Goal: Transaction & Acquisition: Purchase product/service

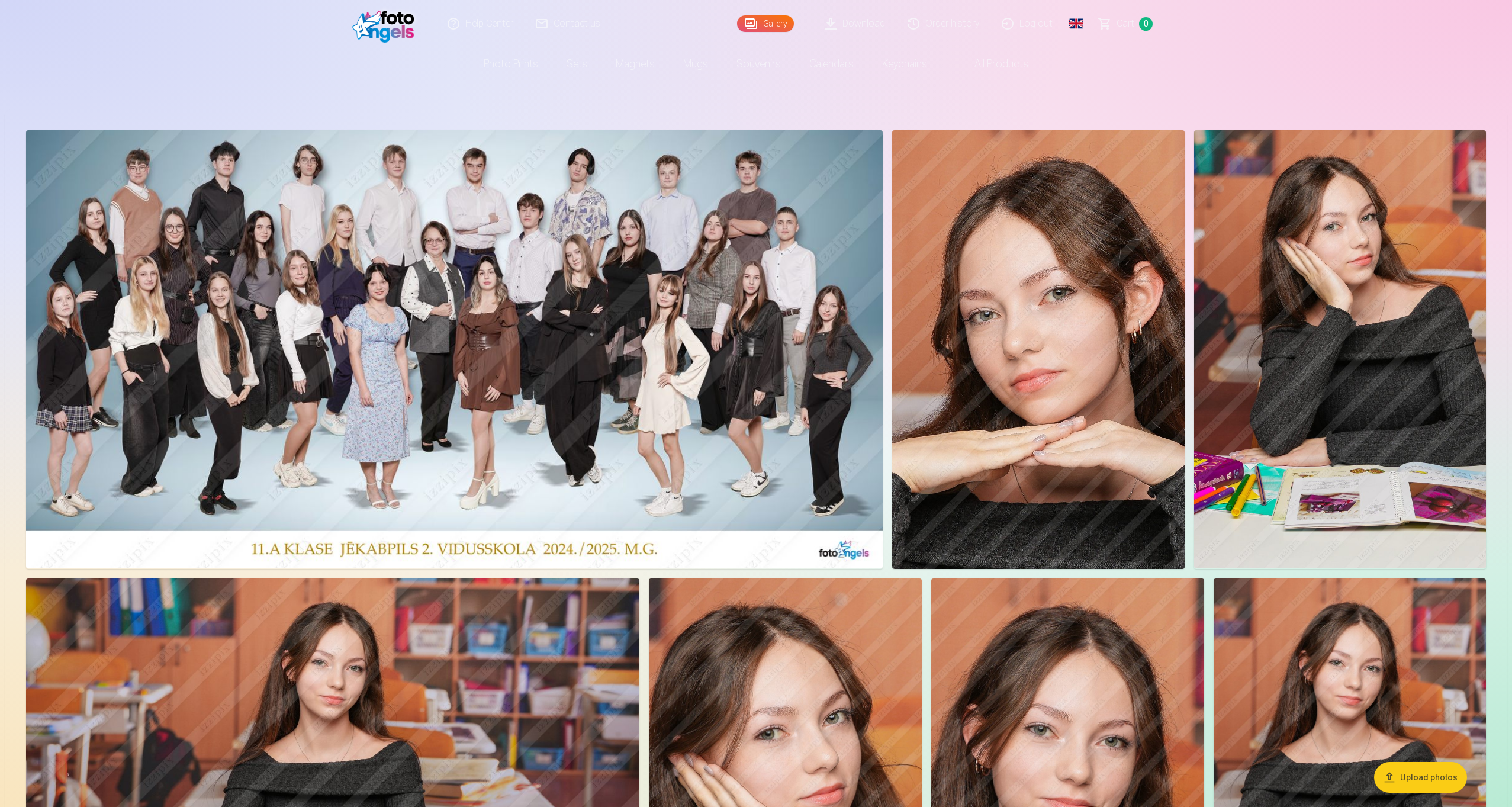
click at [1013, 231] on img at bounding box center [1038, 350] width 293 height 439
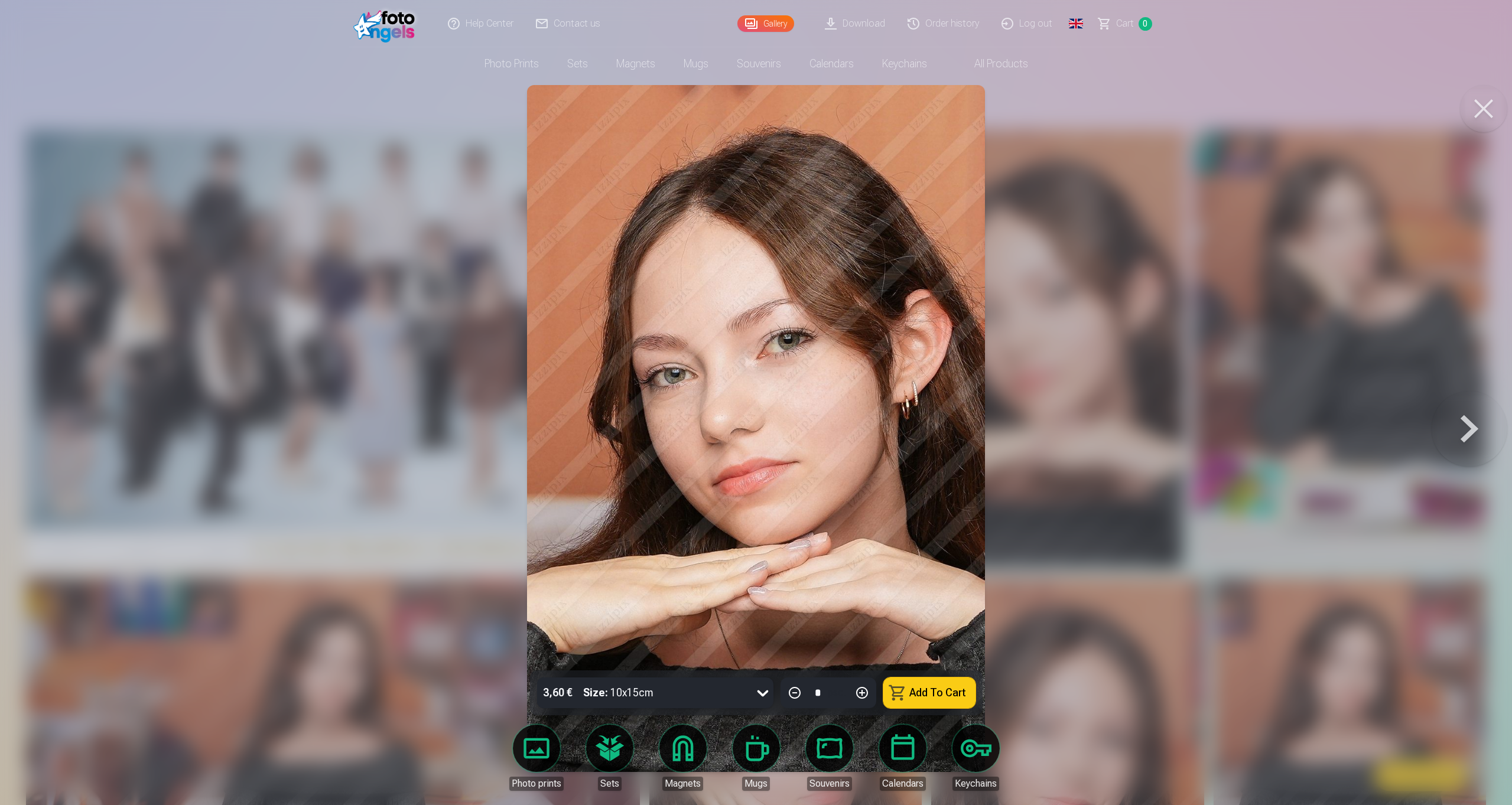
click at [858, 692] on button at bounding box center [861, 692] width 28 height 28
type input "*"
click at [1478, 120] on button at bounding box center [1483, 109] width 48 height 48
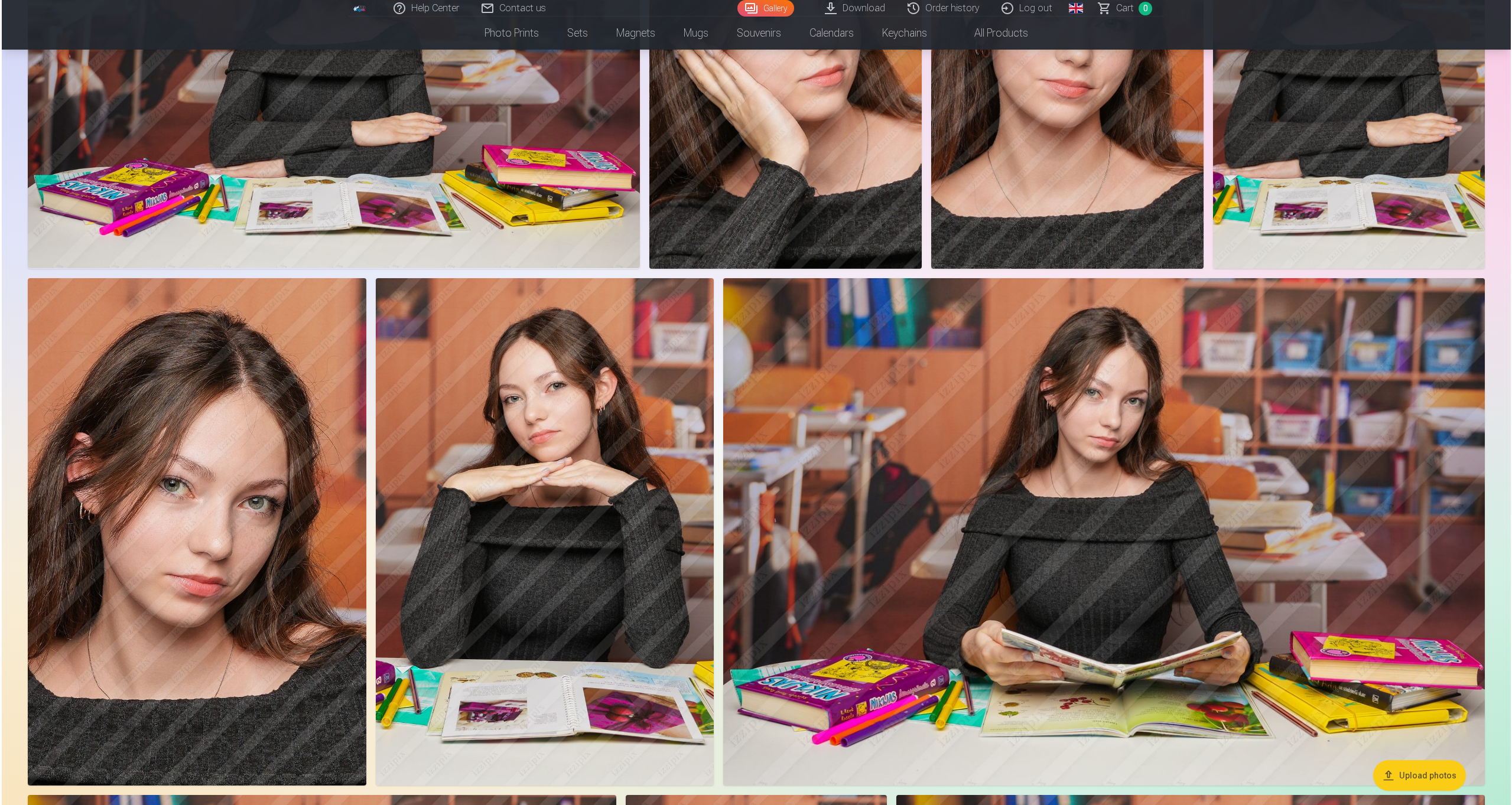
scroll to position [723, 0]
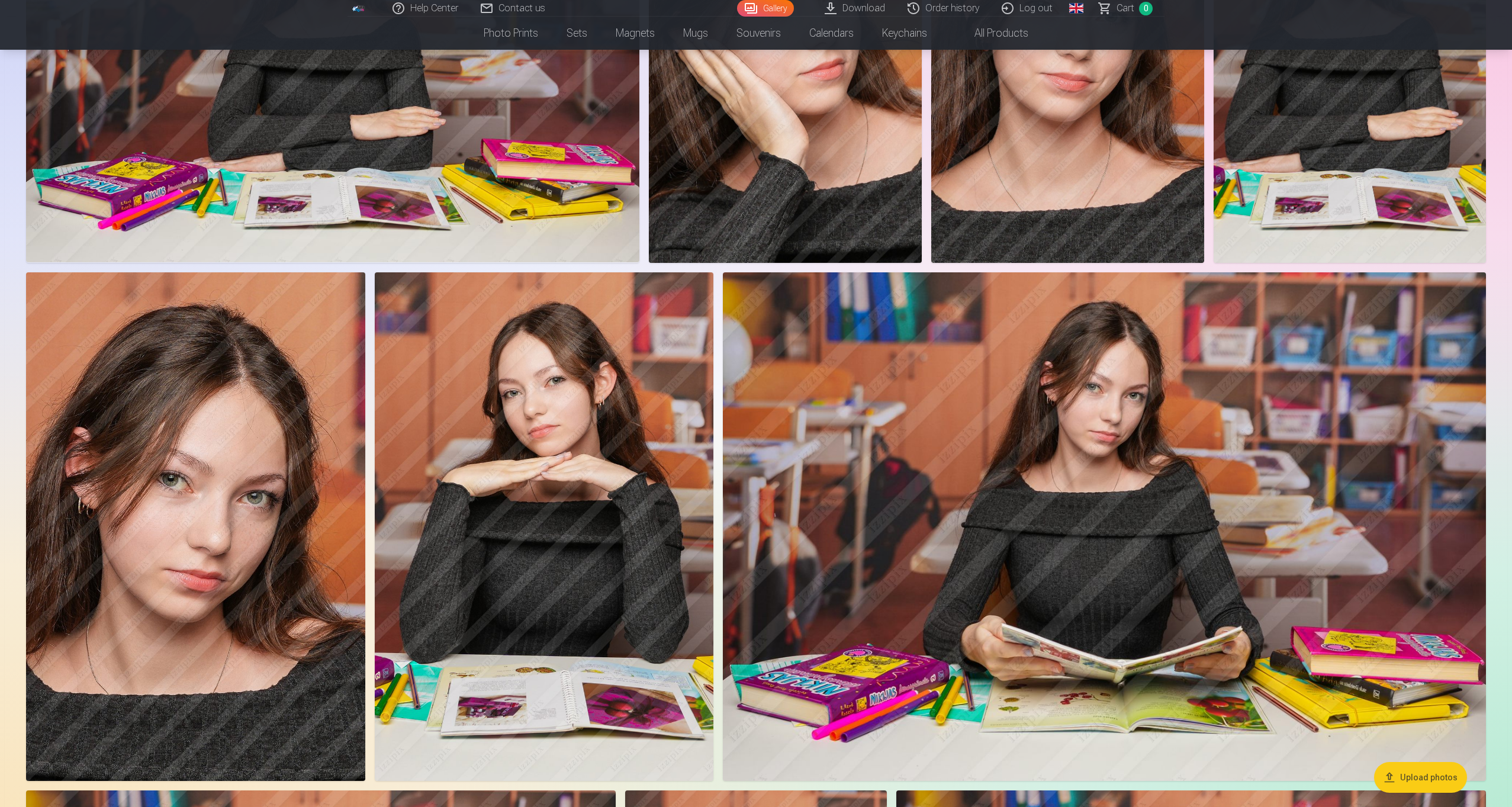
click at [609, 157] on img at bounding box center [333, 58] width 613 height 409
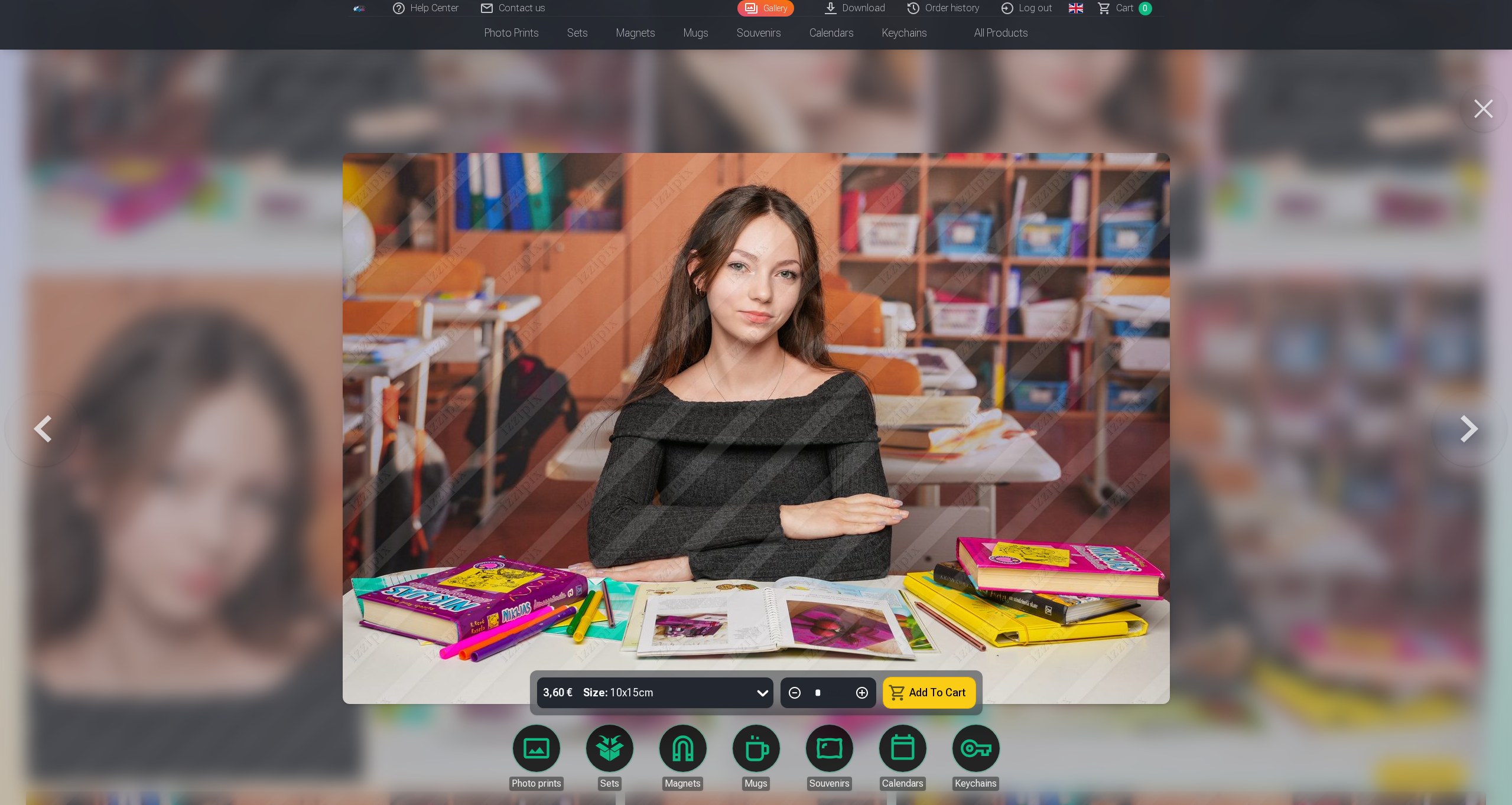
click at [928, 704] on button "Add To Cart" at bounding box center [929, 692] width 92 height 31
click at [923, 700] on button "Add To Cart" at bounding box center [929, 692] width 92 height 31
click at [1138, 4] on link "Сart 3" at bounding box center [1126, 8] width 76 height 16
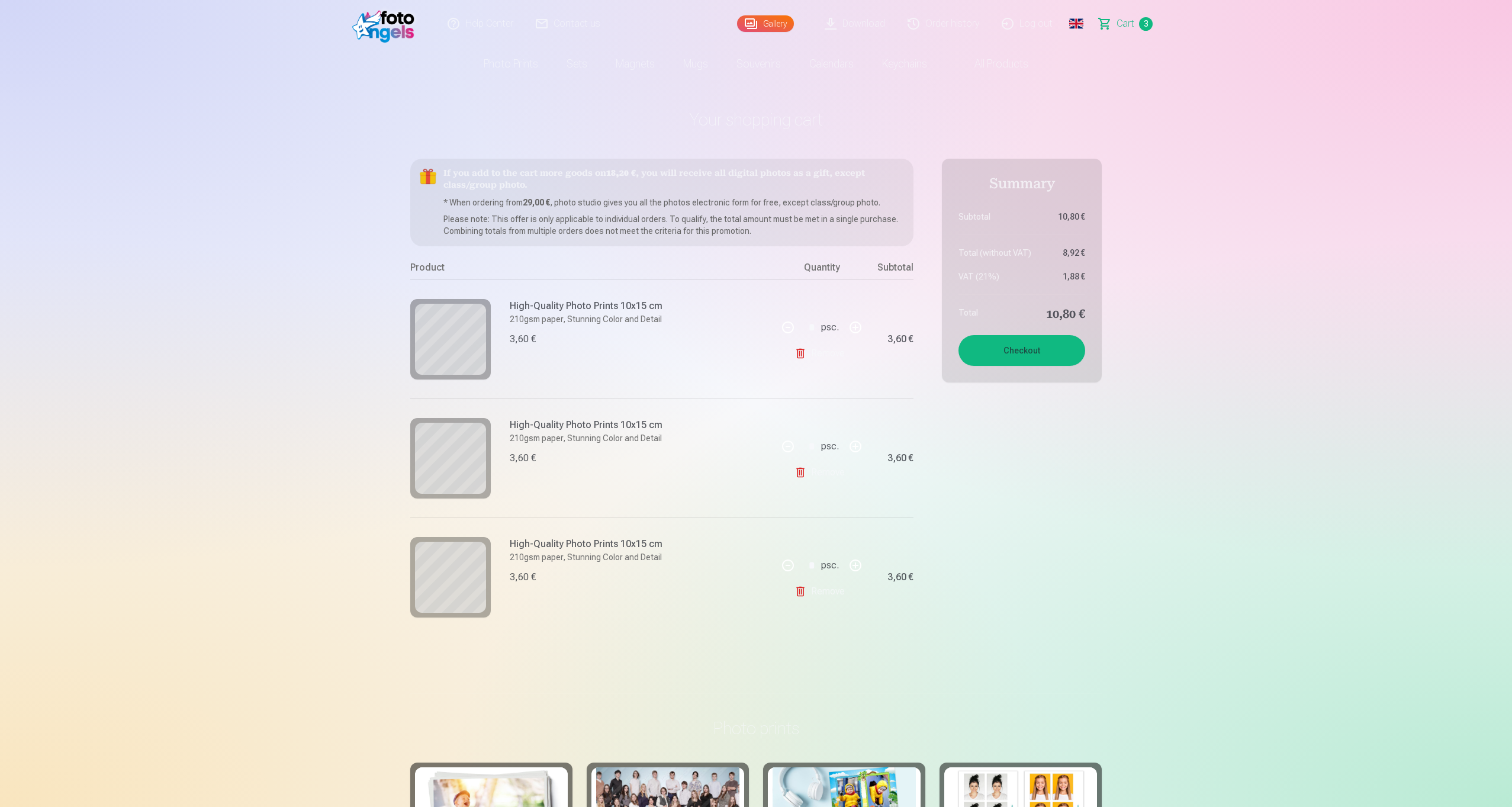
click at [816, 357] on link "Remove" at bounding box center [822, 353] width 55 height 24
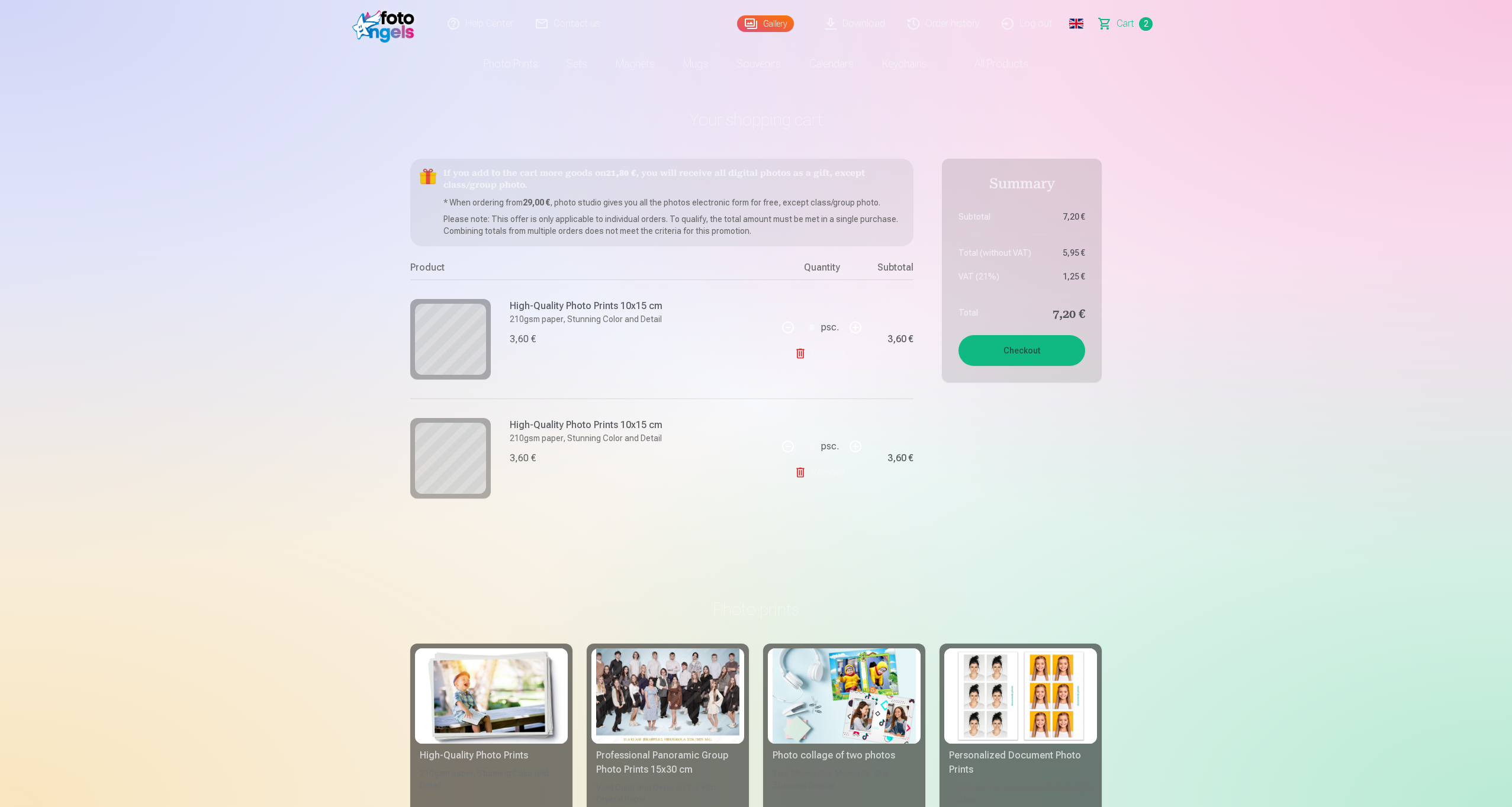
click at [816, 357] on link "Remove" at bounding box center [822, 353] width 55 height 24
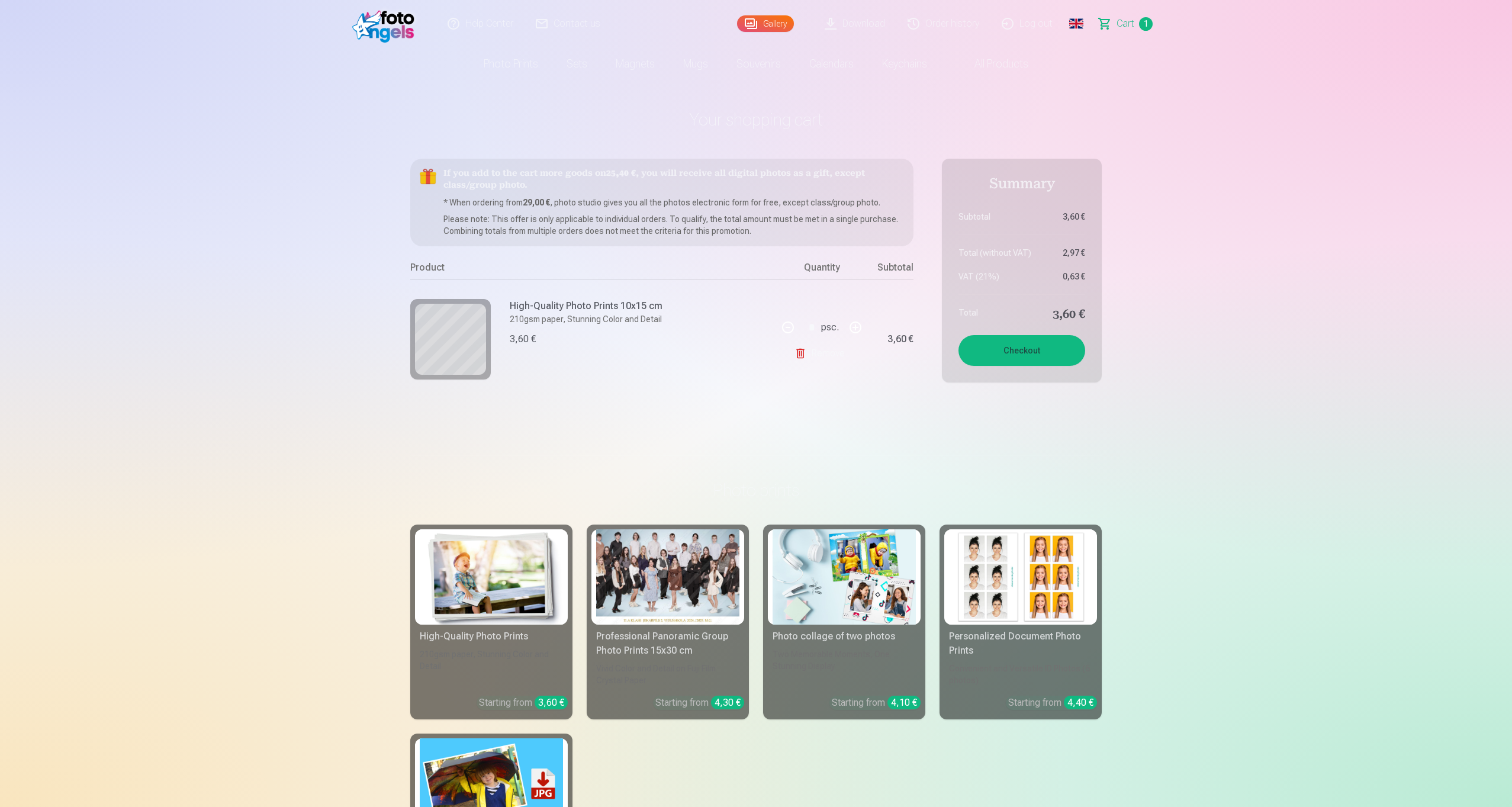
click at [816, 357] on link "Remove" at bounding box center [822, 353] width 55 height 24
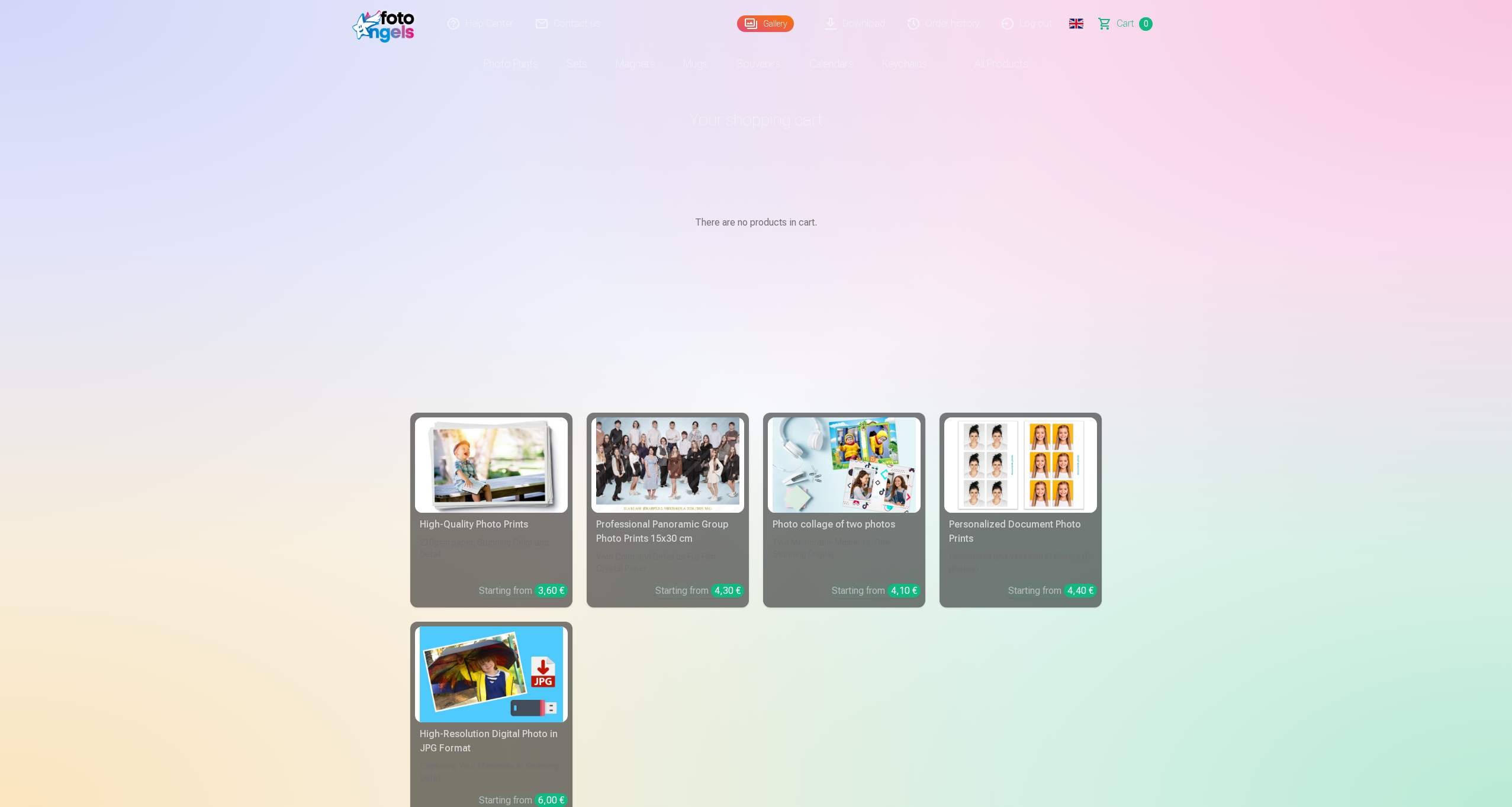
click at [1084, 20] on link "Global" at bounding box center [1076, 24] width 24 height 48
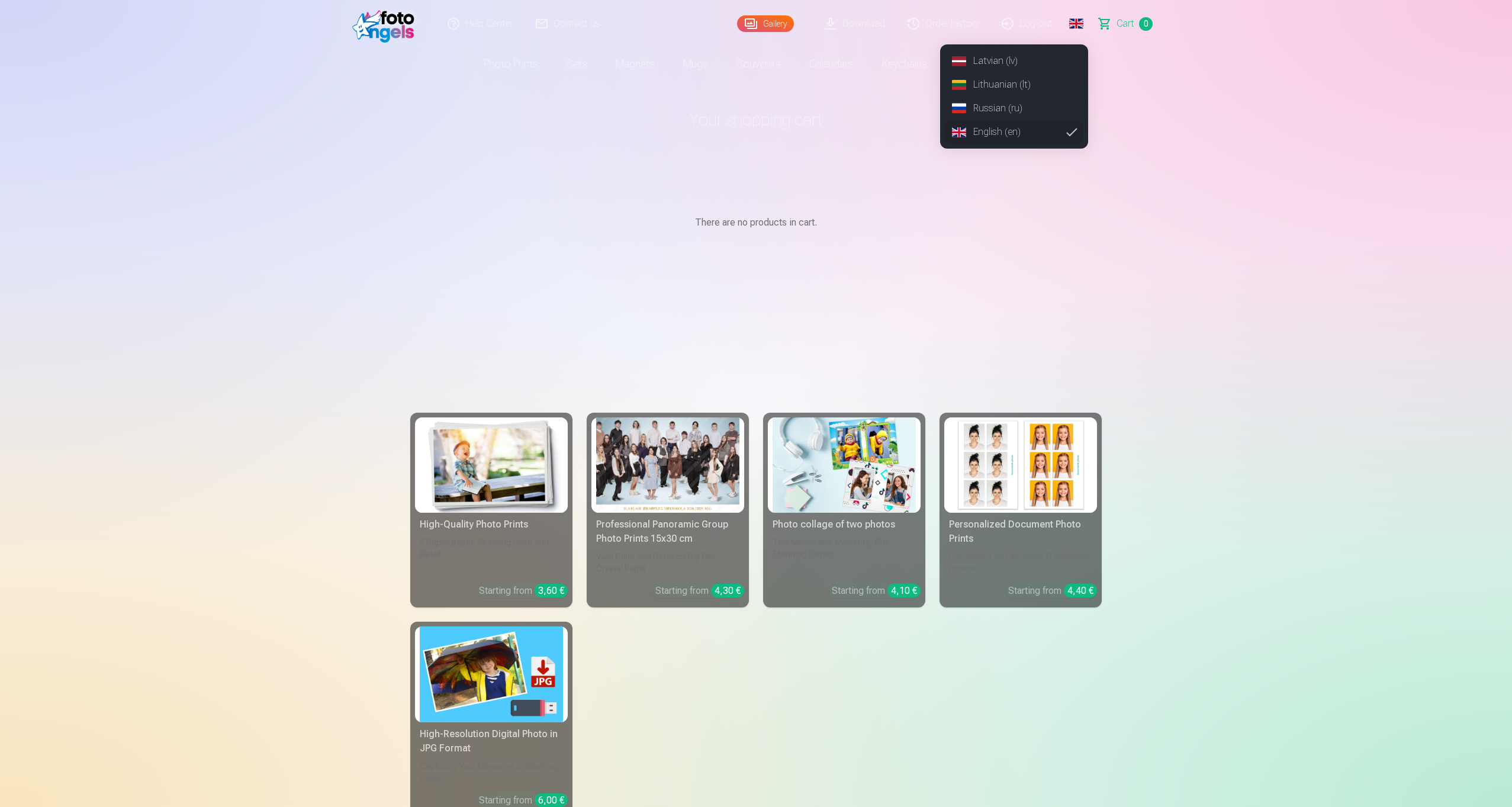
click at [995, 105] on link "Russian (ru)" at bounding box center [1013, 108] width 138 height 24
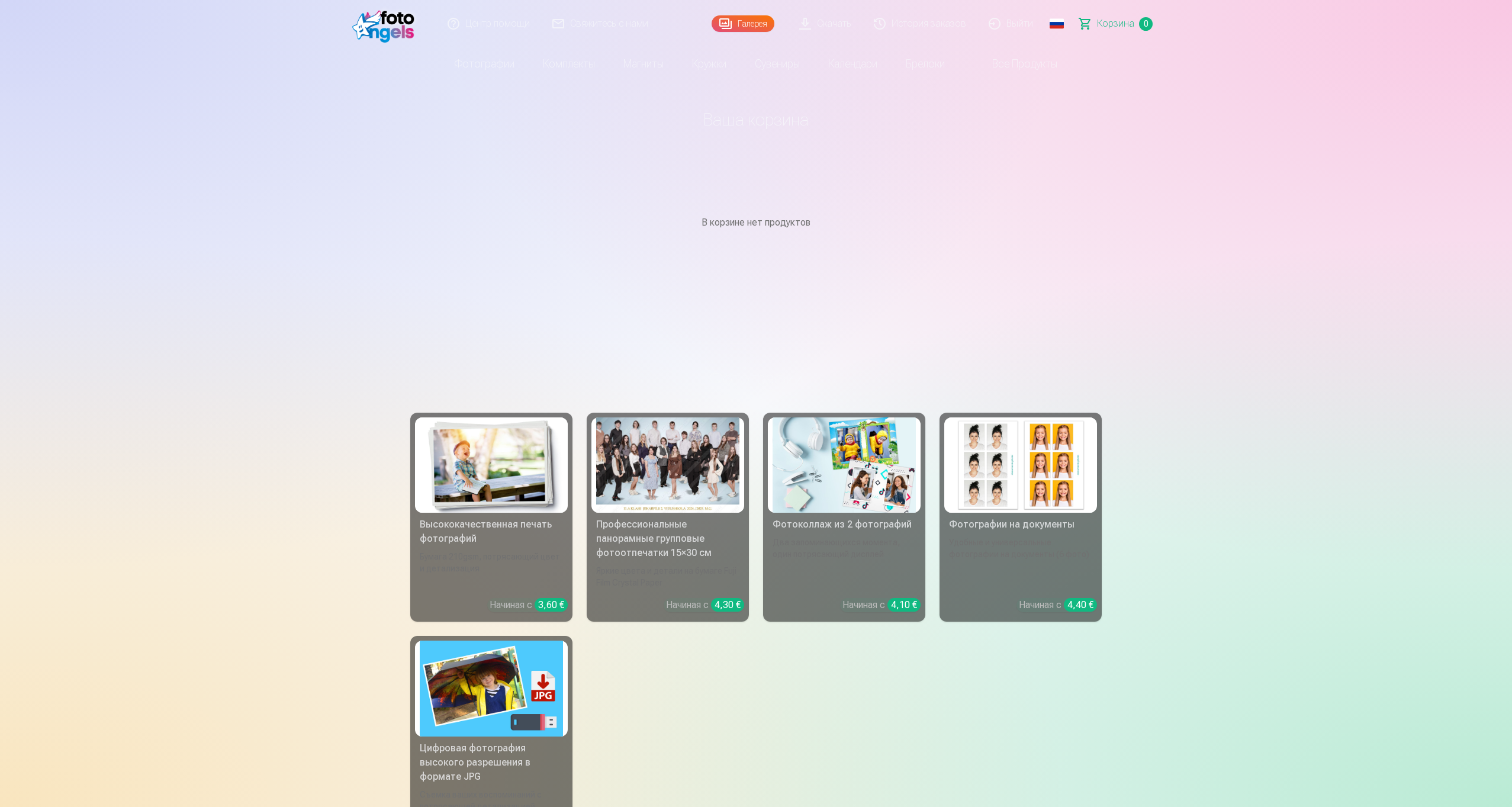
click at [761, 23] on link "Галерея" at bounding box center [743, 24] width 63 height 16
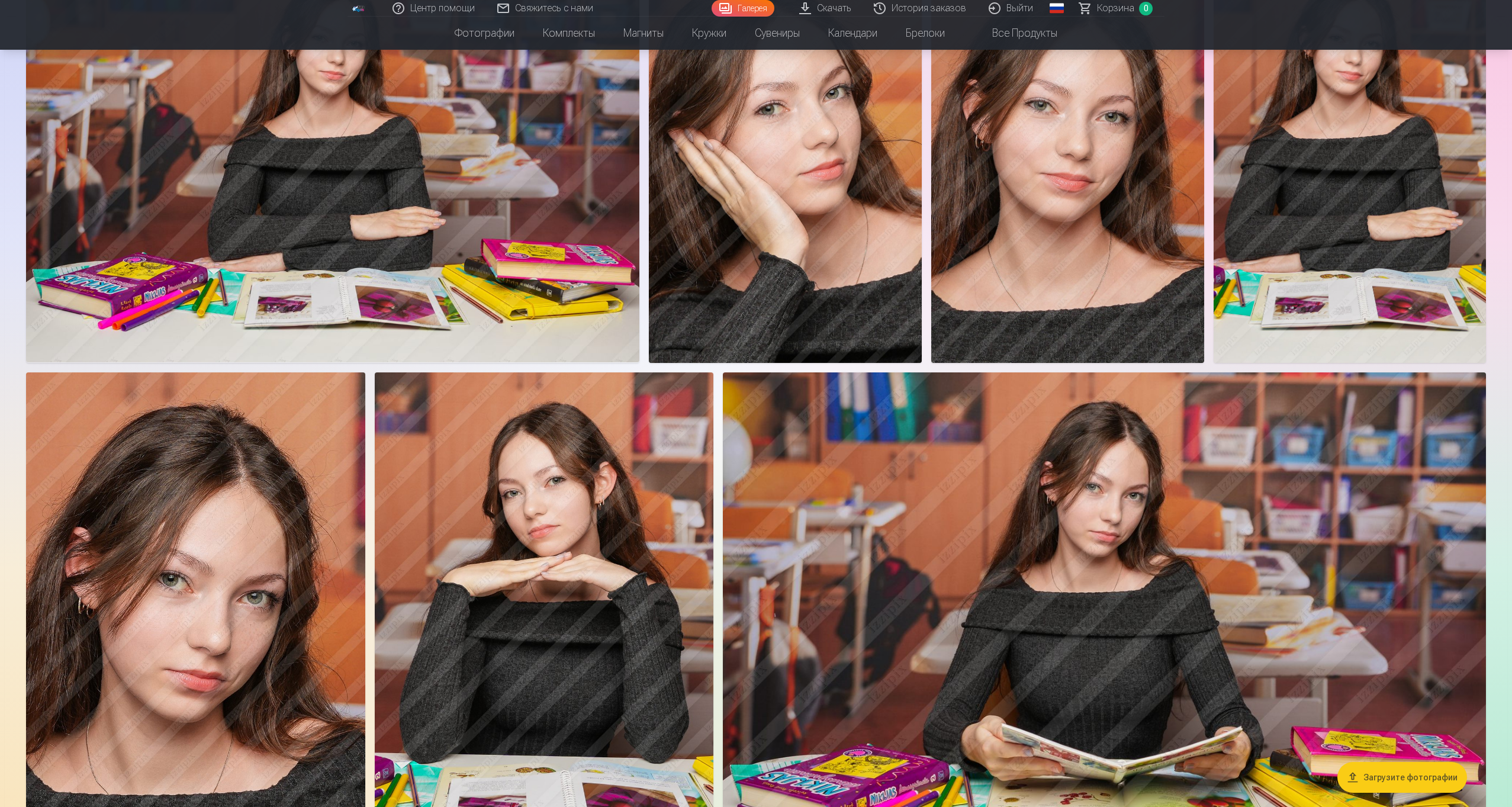
scroll to position [639, 0]
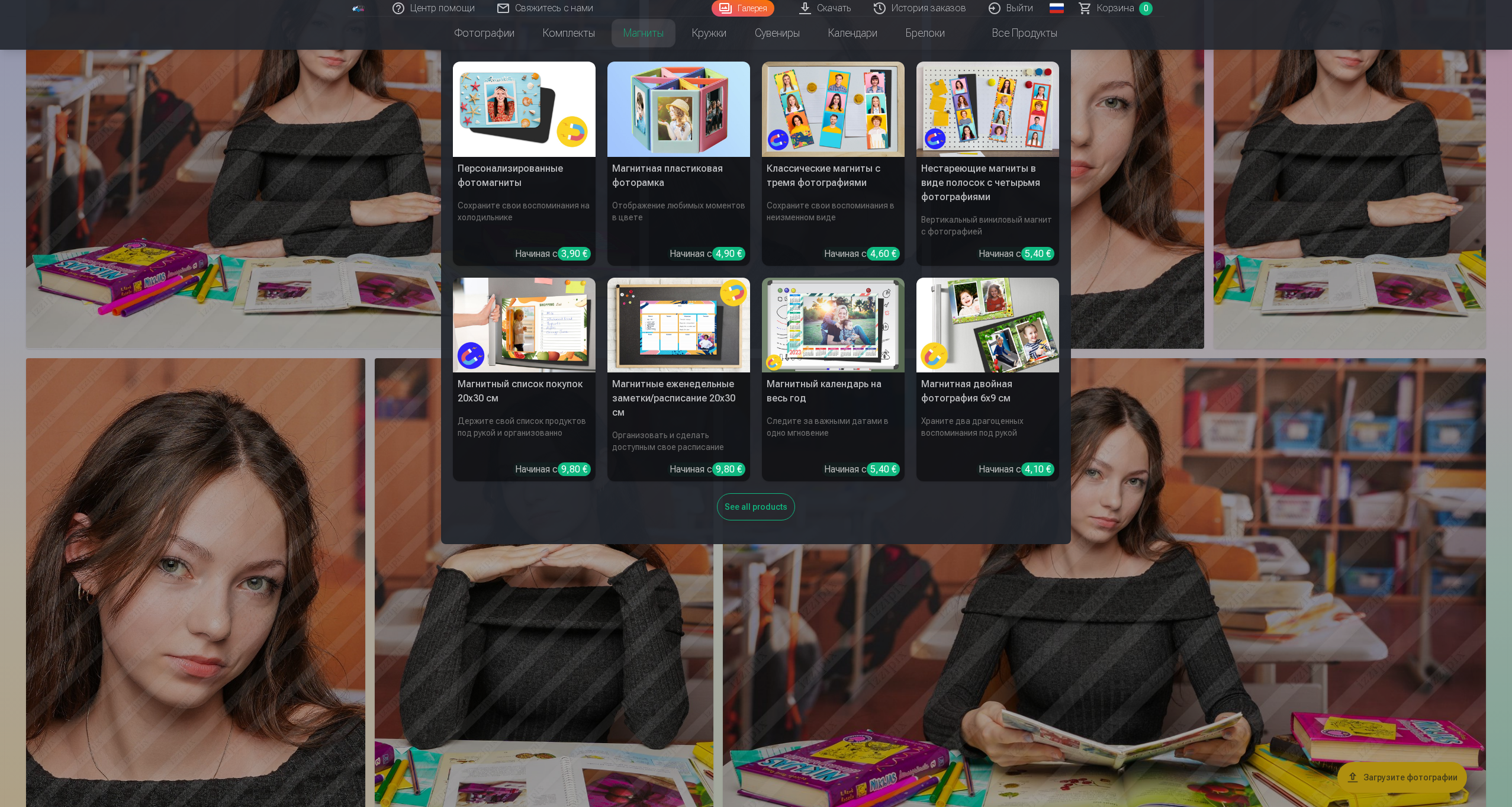
click at [824, 113] on img at bounding box center [833, 109] width 143 height 95
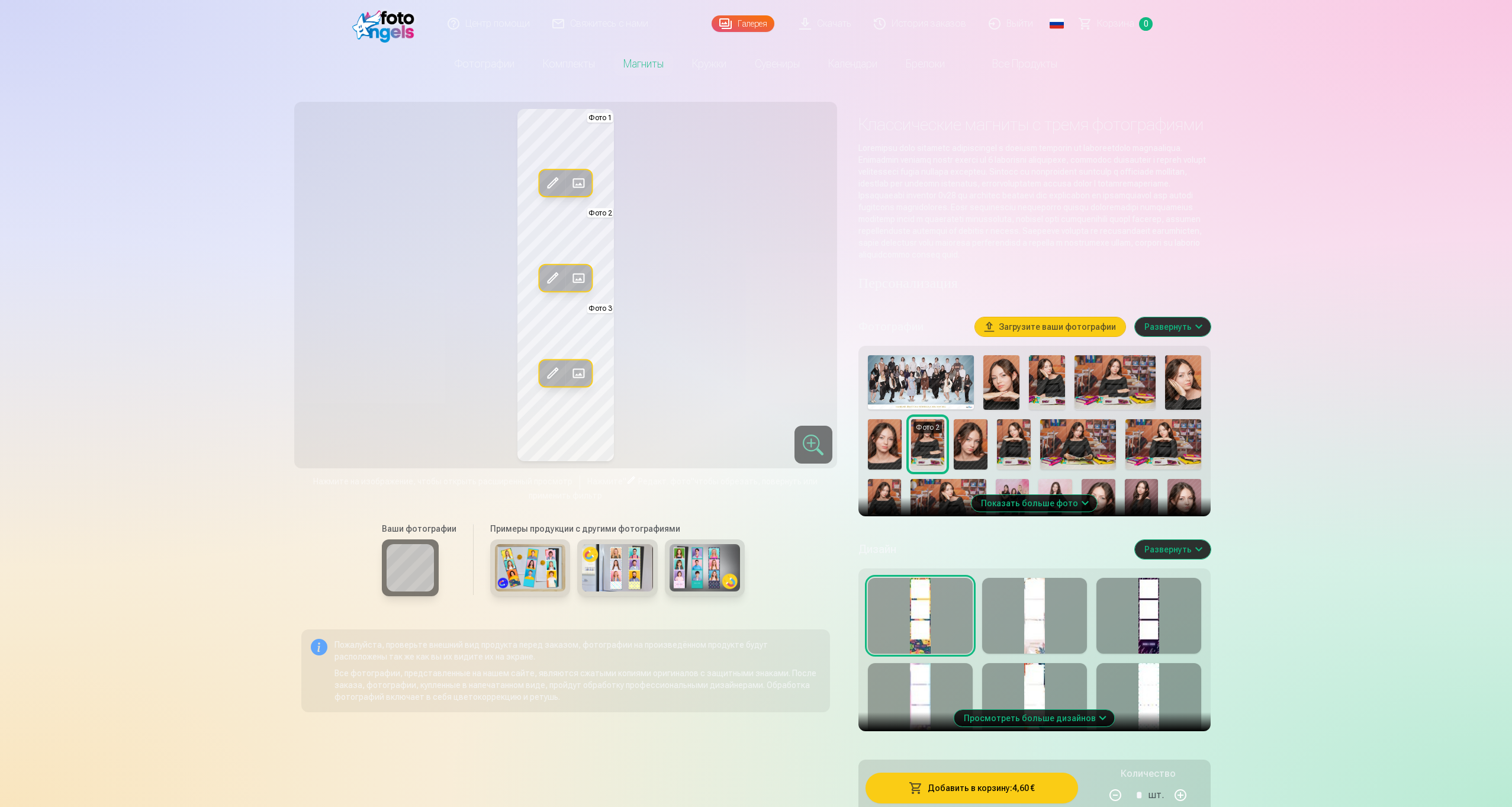
click at [1162, 558] on button "Развернуть" at bounding box center [1173, 549] width 76 height 19
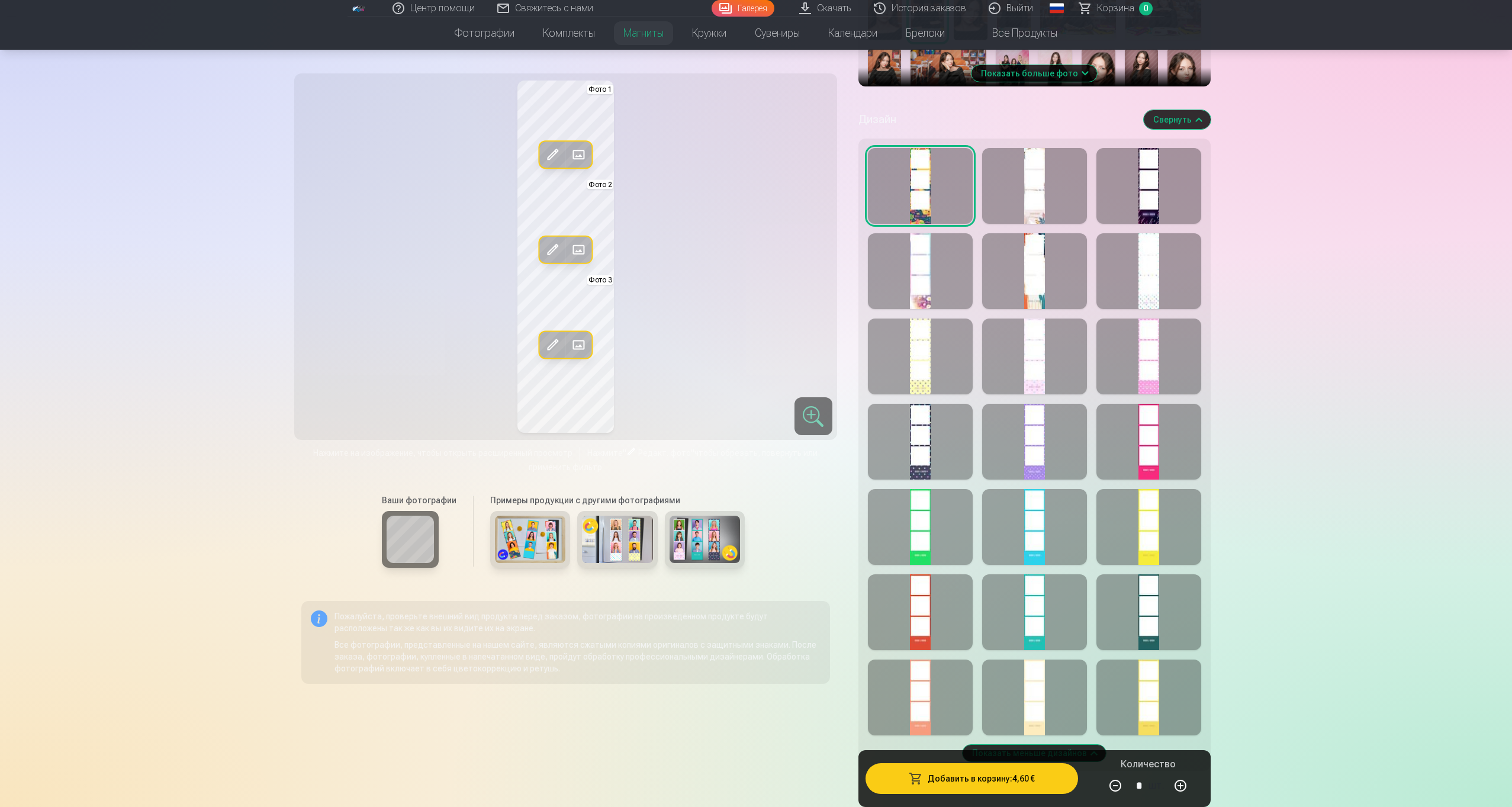
scroll to position [445, 0]
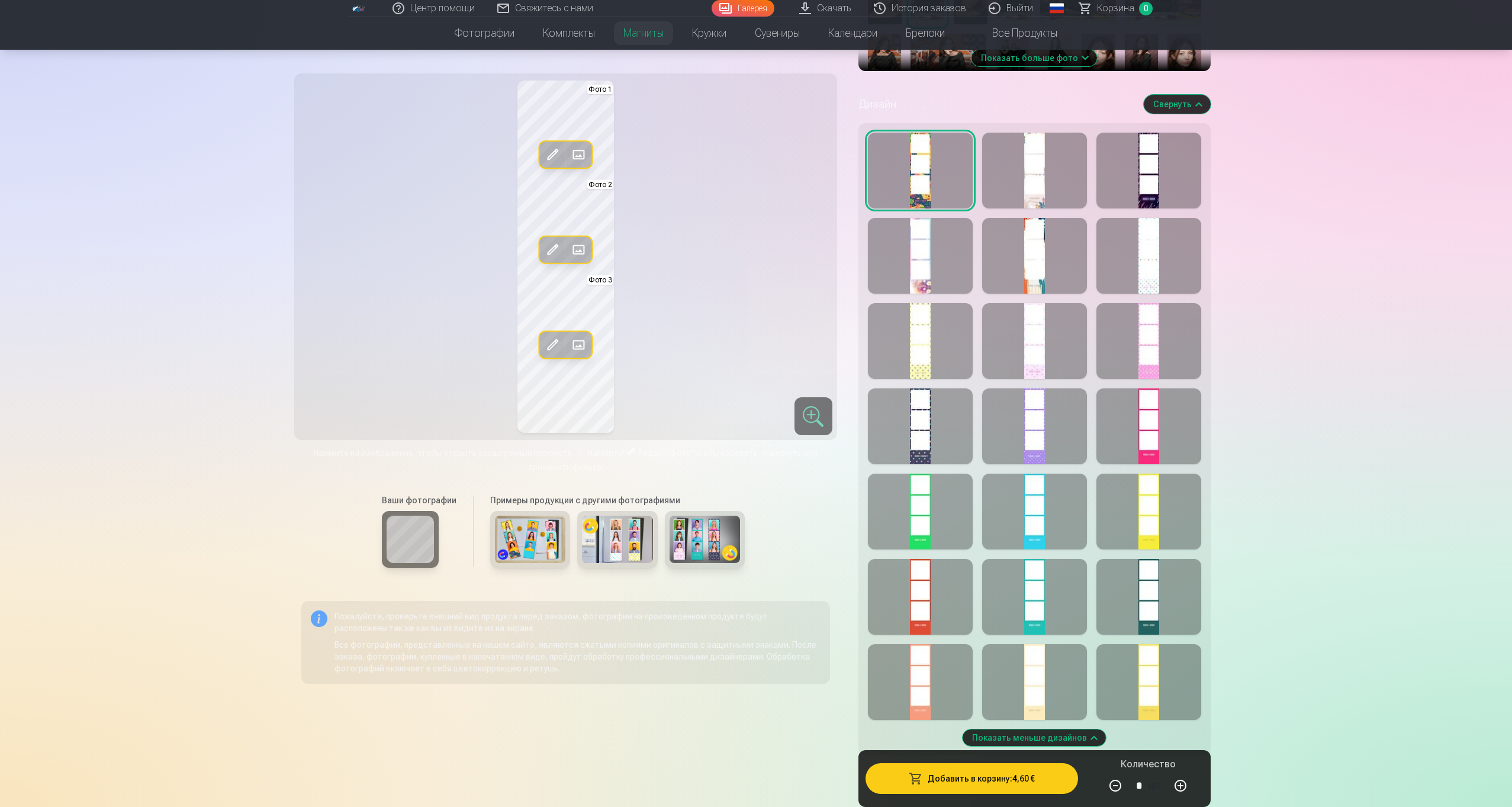
click at [1054, 509] on div at bounding box center [1034, 511] width 105 height 76
click at [1137, 518] on div at bounding box center [1148, 511] width 105 height 76
click at [1052, 590] on div at bounding box center [1034, 596] width 105 height 76
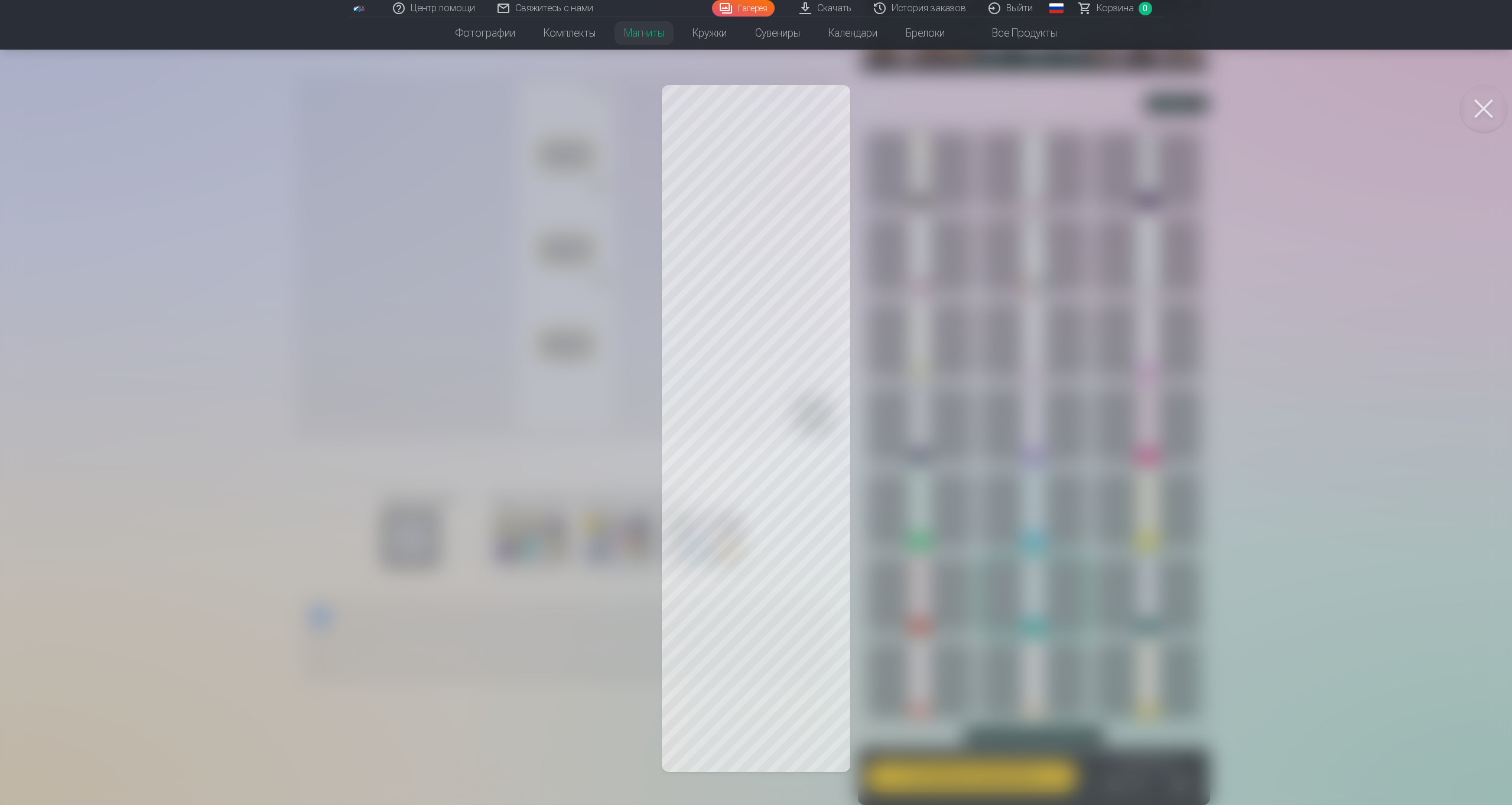
click at [585, 404] on div at bounding box center [756, 402] width 1512 height 805
click at [1483, 115] on button at bounding box center [1483, 109] width 48 height 48
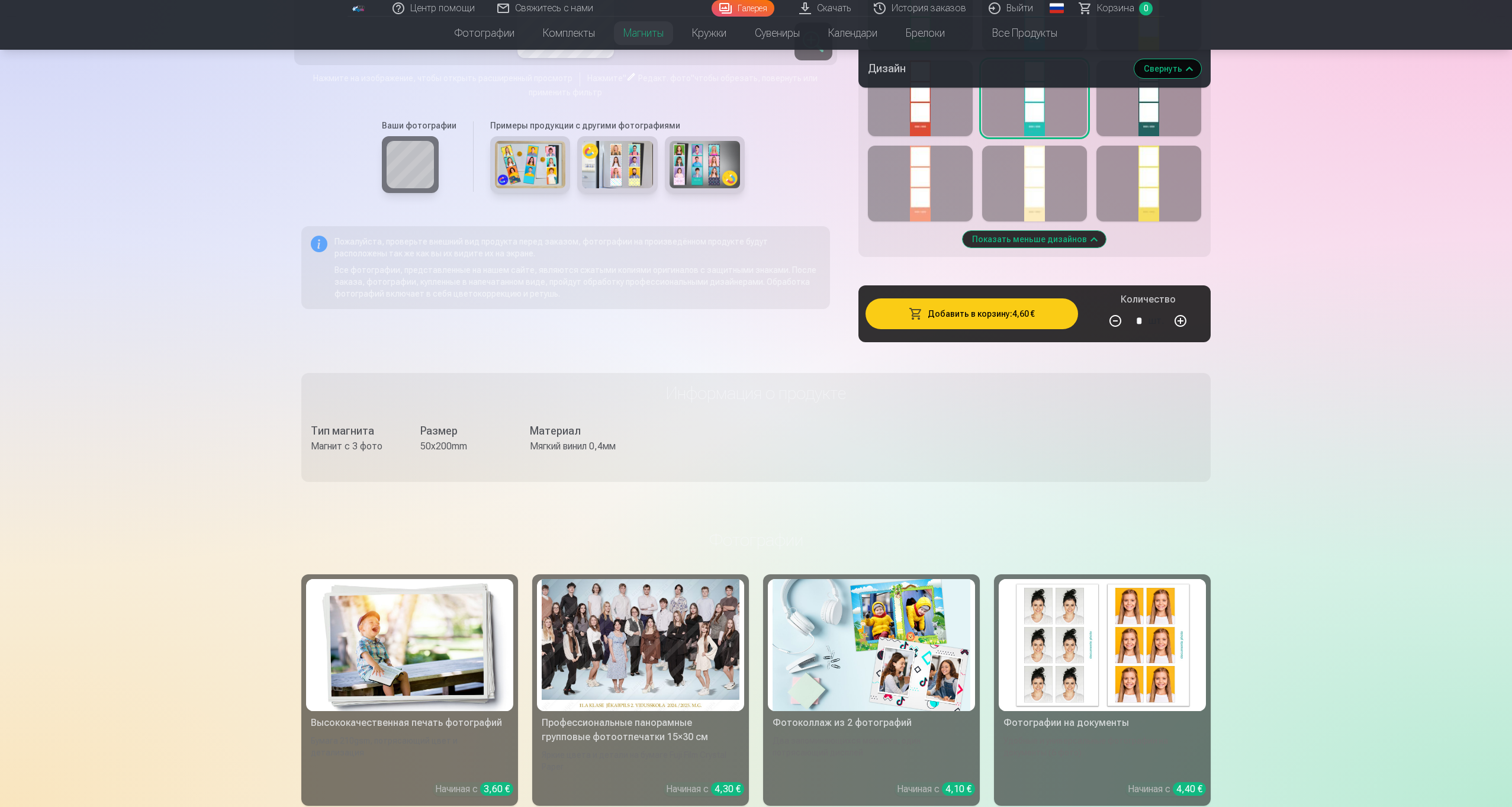
scroll to position [945, 0]
click at [1010, 247] on button "Показать меньше дизайнов" at bounding box center [1034, 239] width 143 height 16
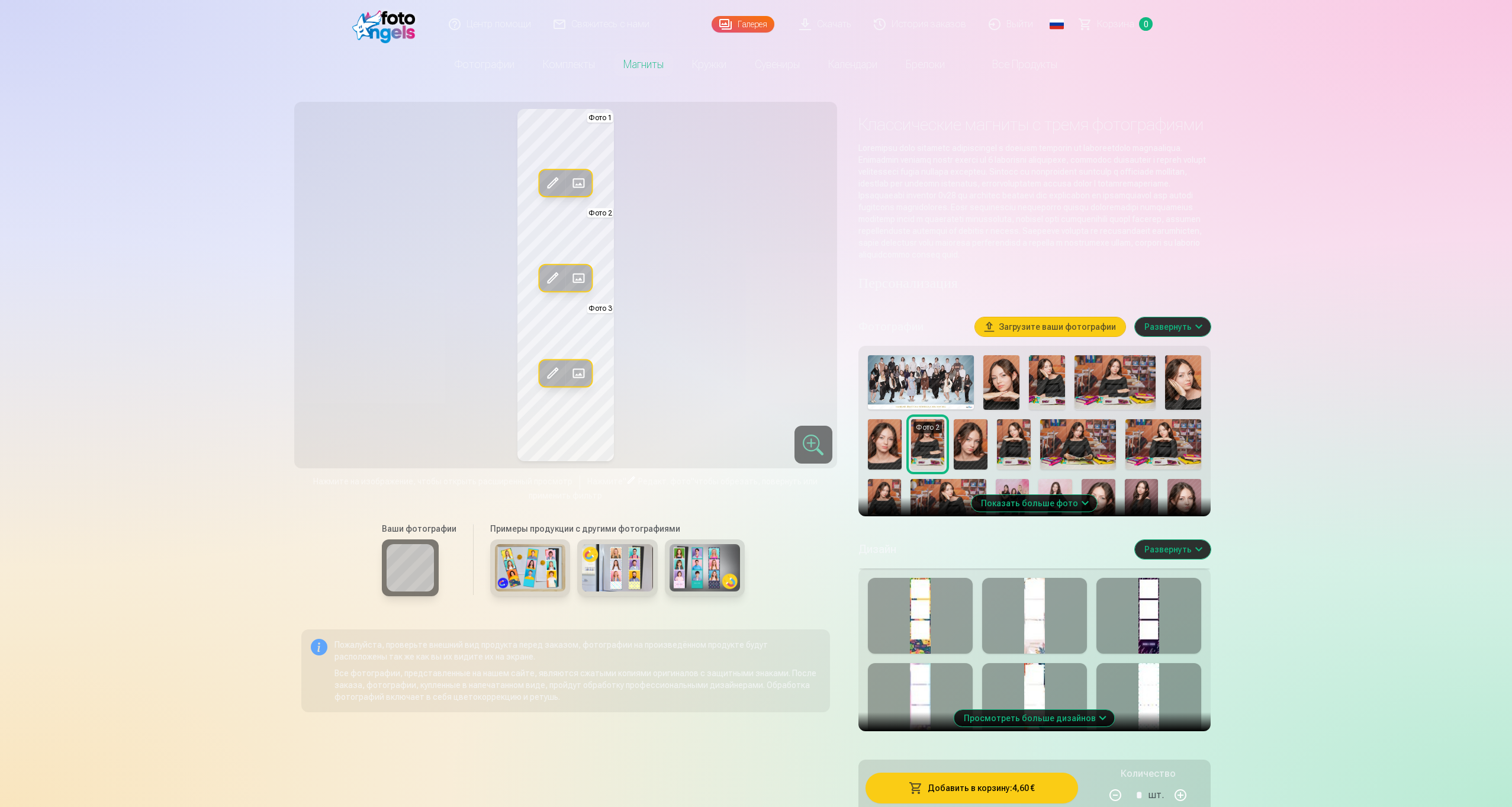
scroll to position [0, 0]
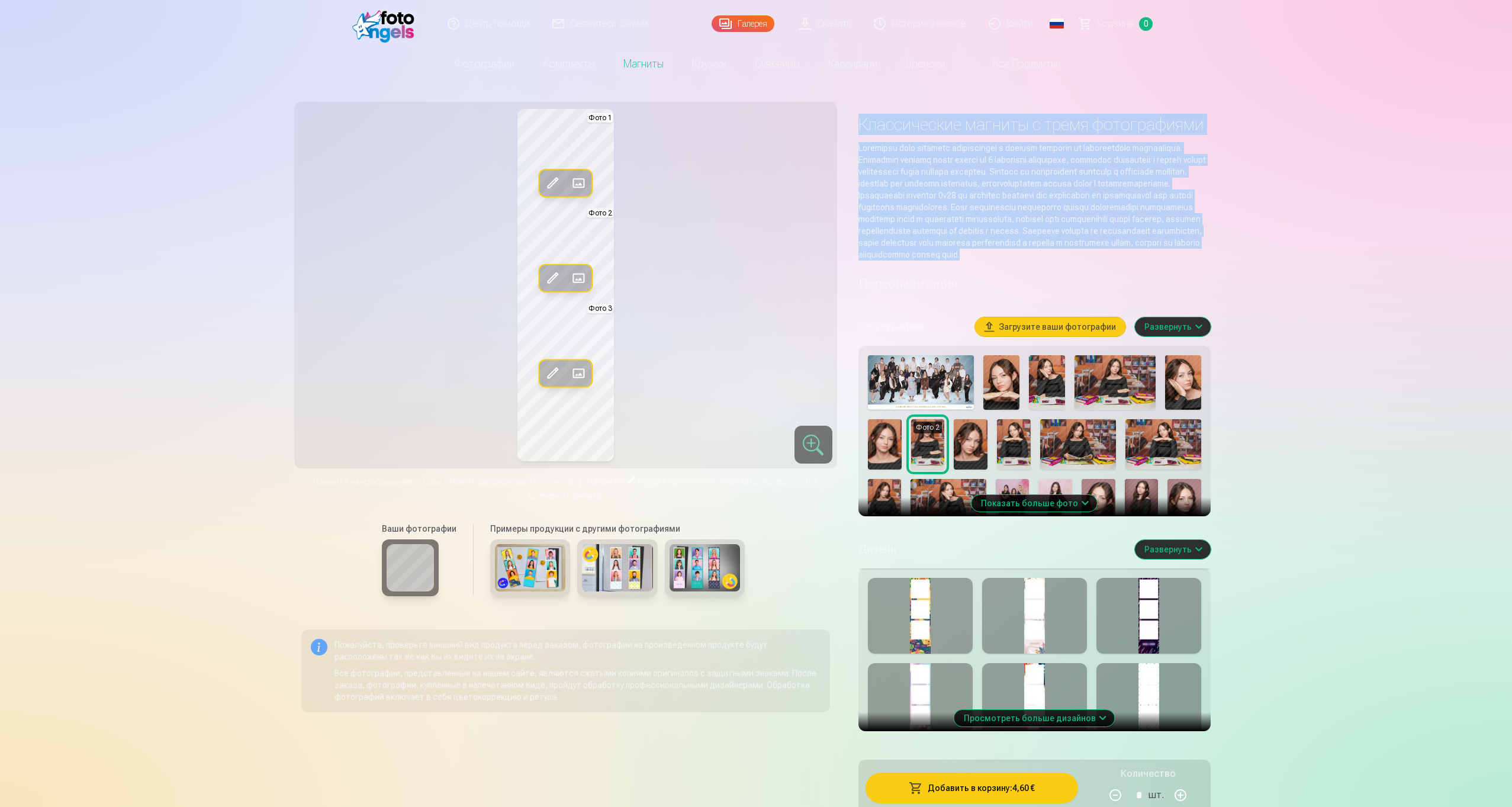
drag, startPoint x: 1111, startPoint y: 266, endPoint x: 857, endPoint y: 124, distance: 291.0
click at [857, 124] on div "Редакт. фото Заменить Фото 1 Редакт. фото Заменить Фото 2 Редакт. фото Заменить…" at bounding box center [756, 469] width 909 height 719
drag, startPoint x: 857, startPoint y: 124, endPoint x: 1191, endPoint y: 300, distance: 377.5
click at [1191, 300] on div "Редакт. фото Заменить Фото 1 Редакт. фото Заменить Фото 2 Редакт. фото Заменить…" at bounding box center [756, 469] width 909 height 719
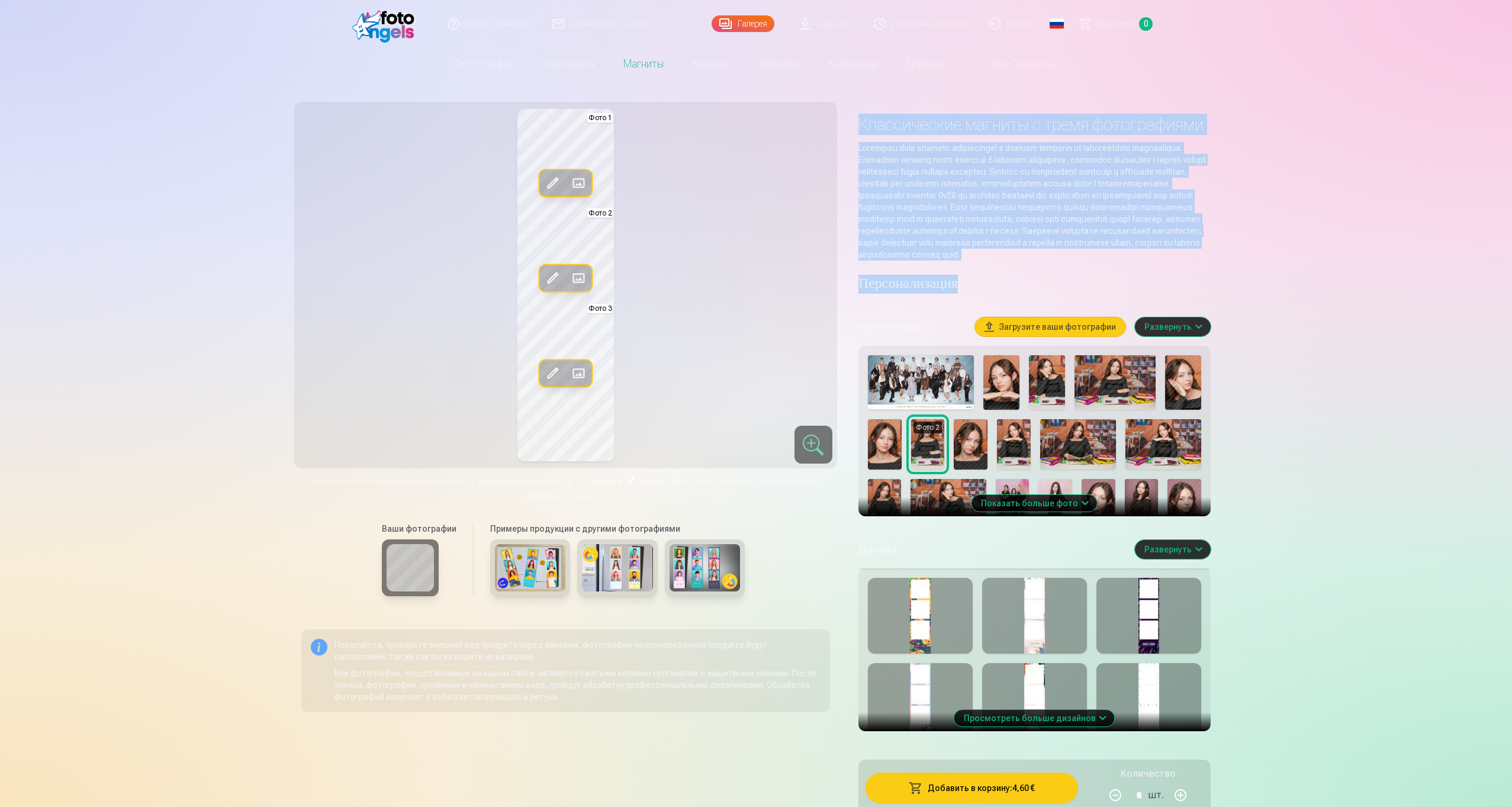
click at [1179, 294] on h4 "Персонализация" at bounding box center [1034, 284] width 352 height 19
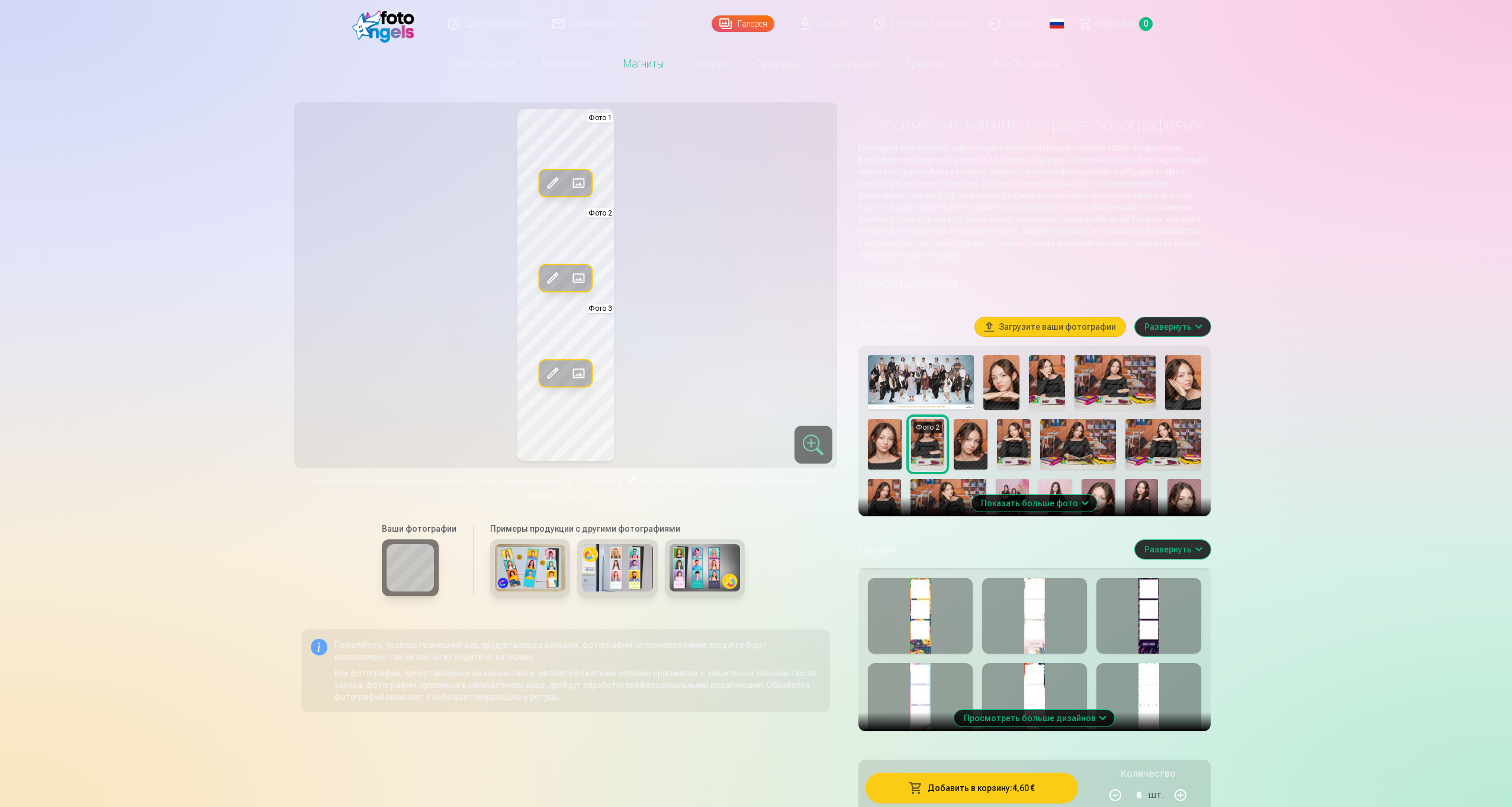
click at [1182, 336] on button "Развернуть" at bounding box center [1173, 327] width 76 height 19
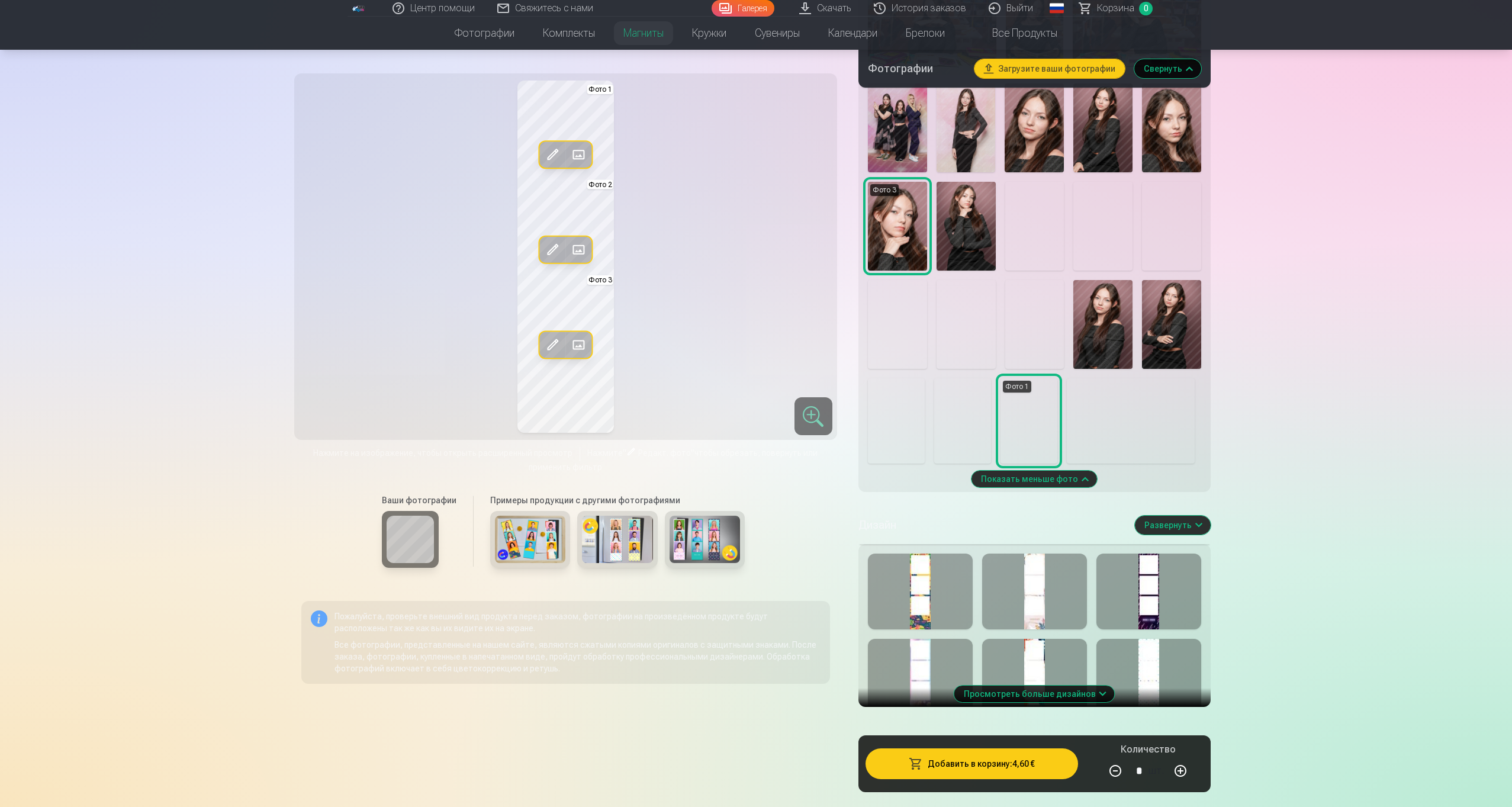
scroll to position [690, 0]
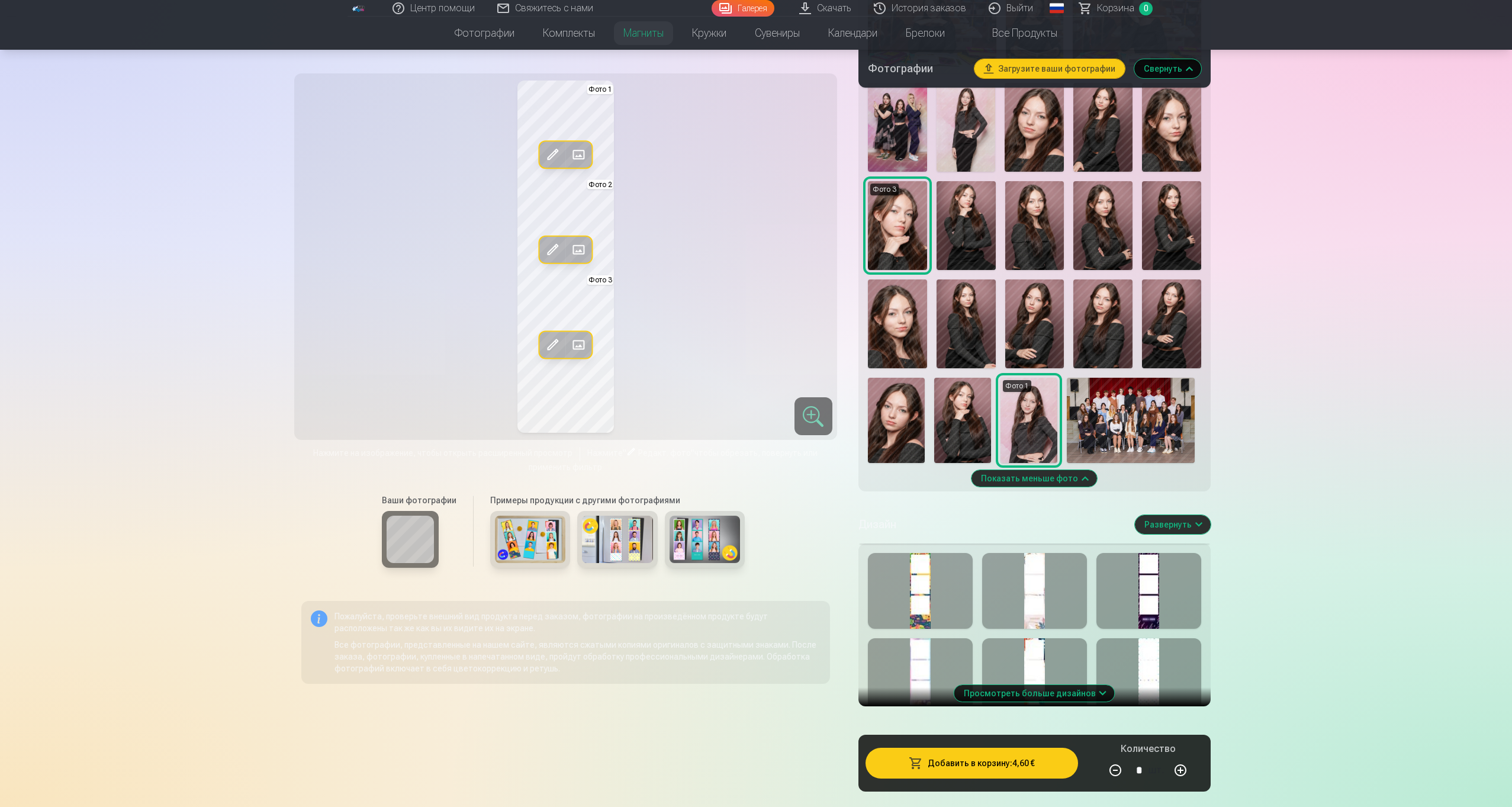
click at [1010, 235] on img at bounding box center [1035, 226] width 60 height 89
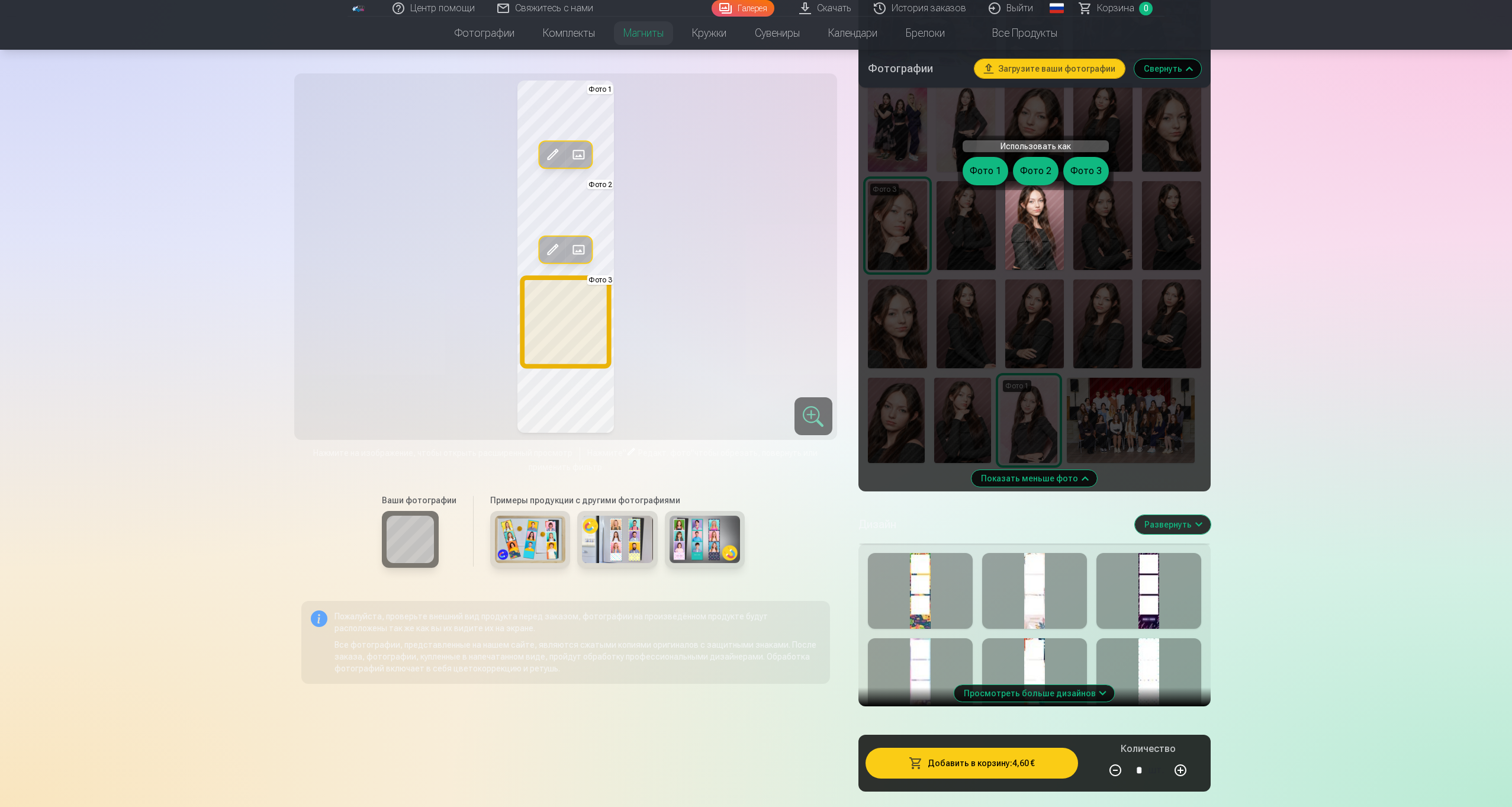
click at [1069, 175] on button "Фото 3" at bounding box center [1085, 170] width 46 height 28
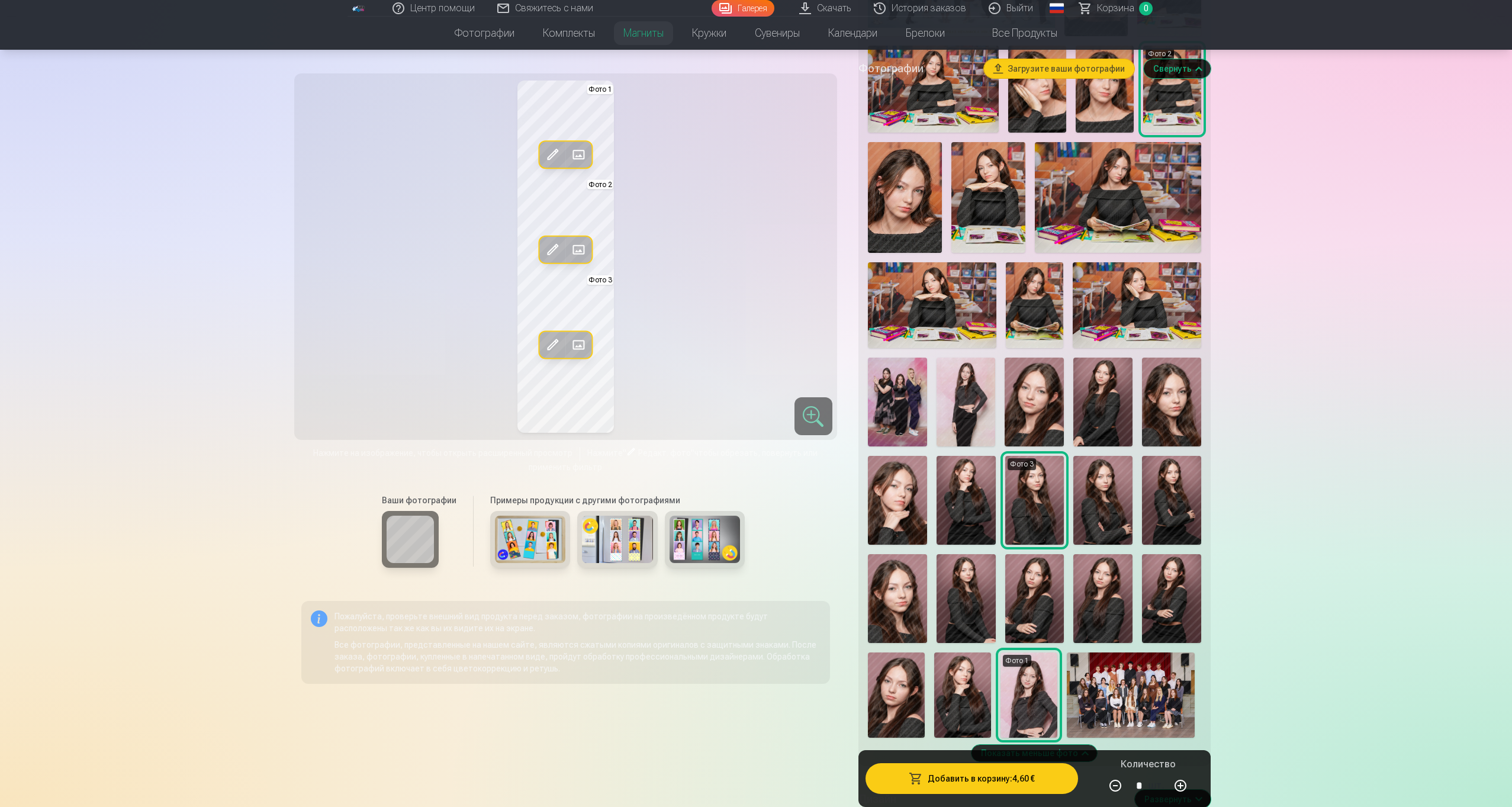
scroll to position [236, 0]
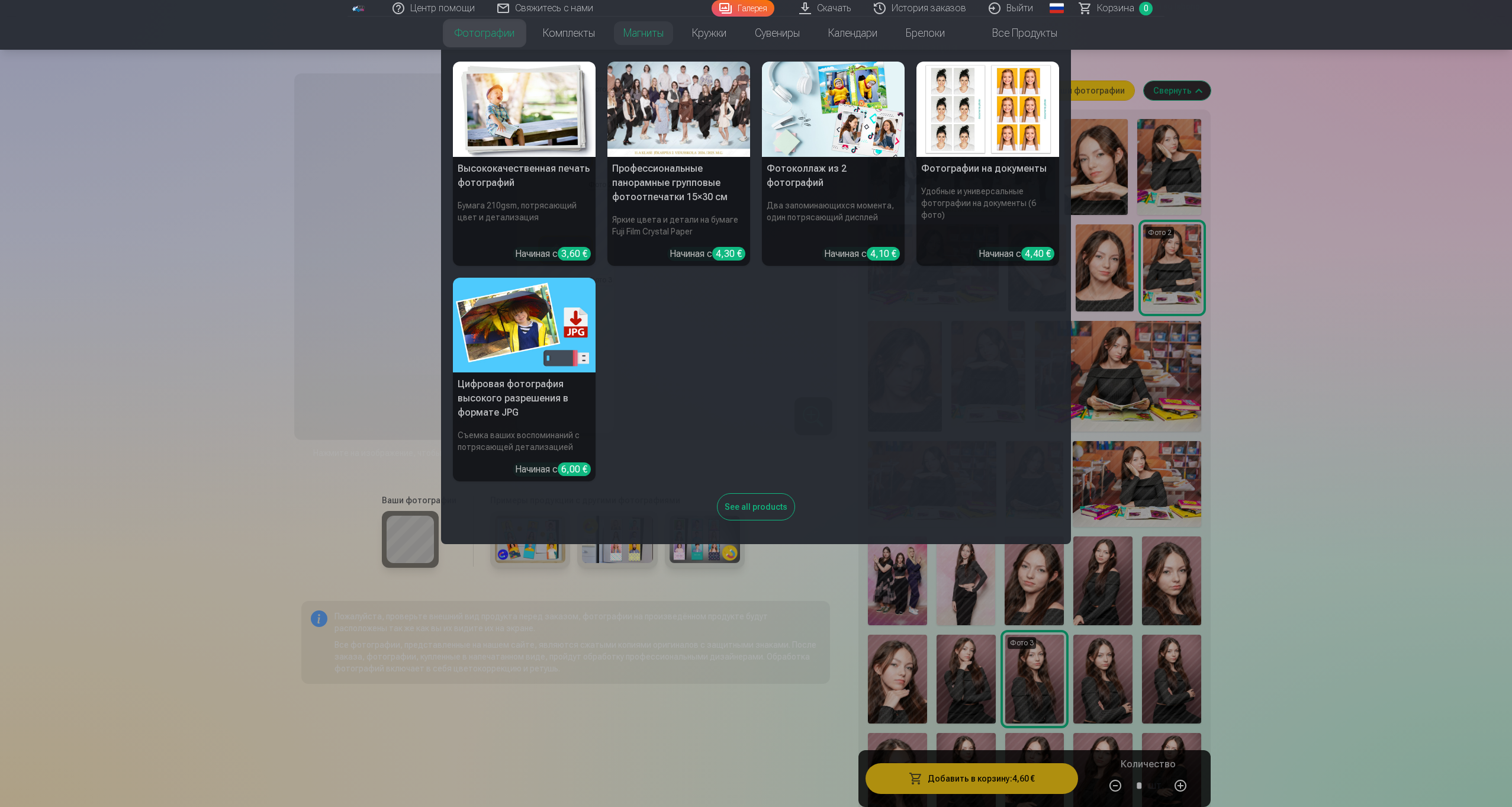
click at [884, 157] on h5 "Фотоколлаж из 2 фотографий" at bounding box center [833, 175] width 143 height 38
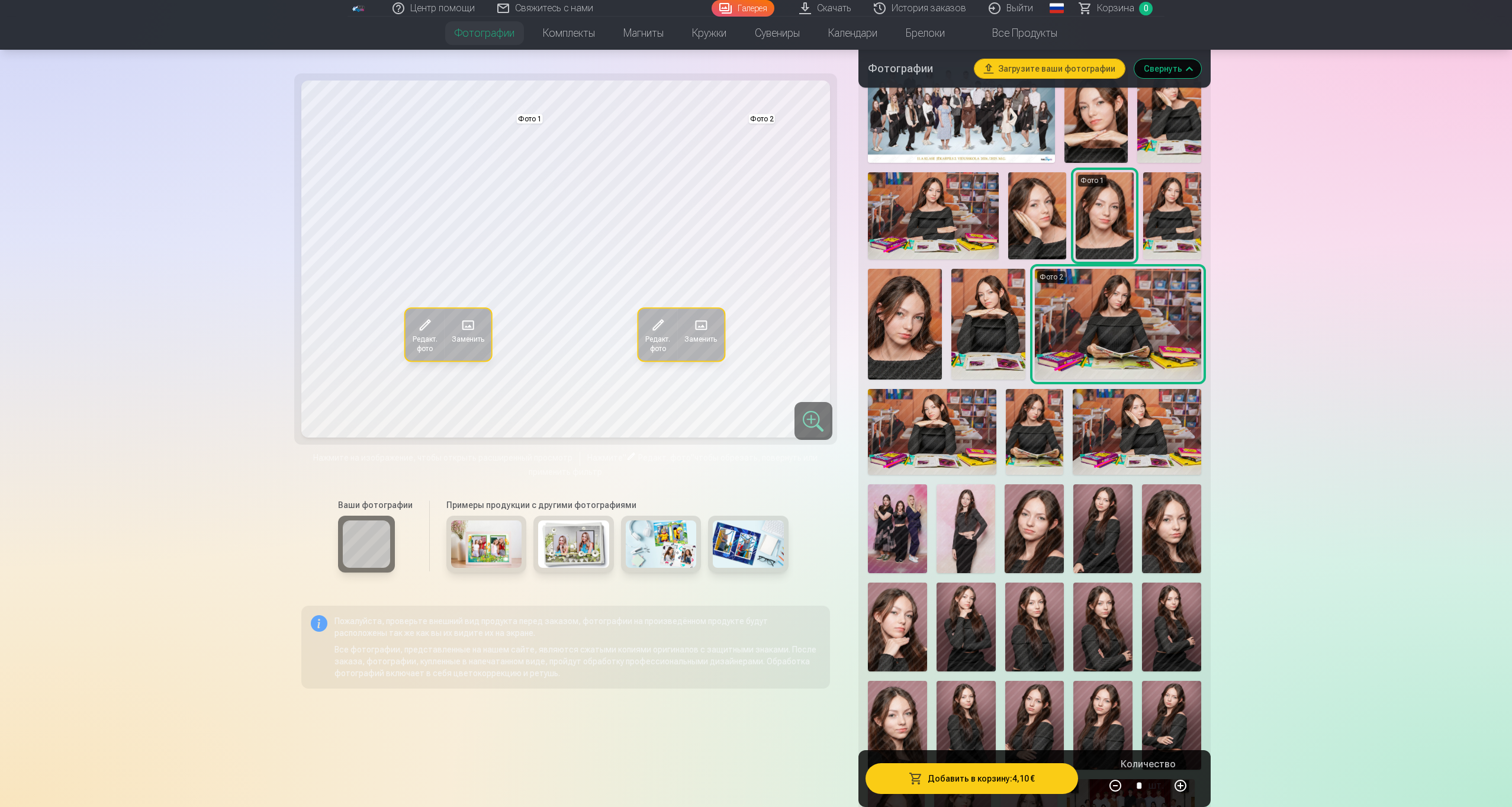
scroll to position [392, 0]
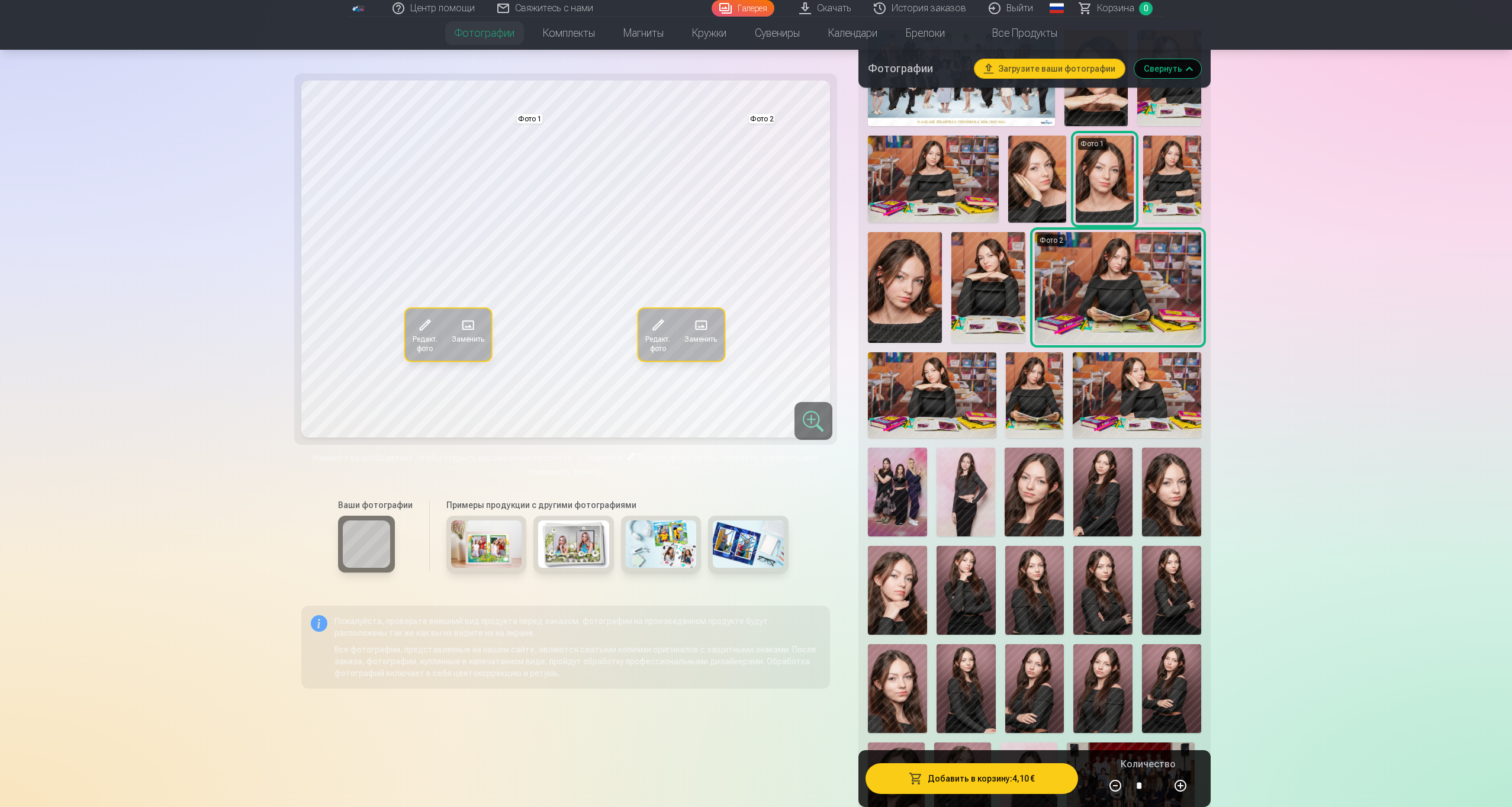
click at [1041, 407] on img at bounding box center [1035, 395] width 58 height 86
click at [1026, 382] on img at bounding box center [1035, 395] width 58 height 86
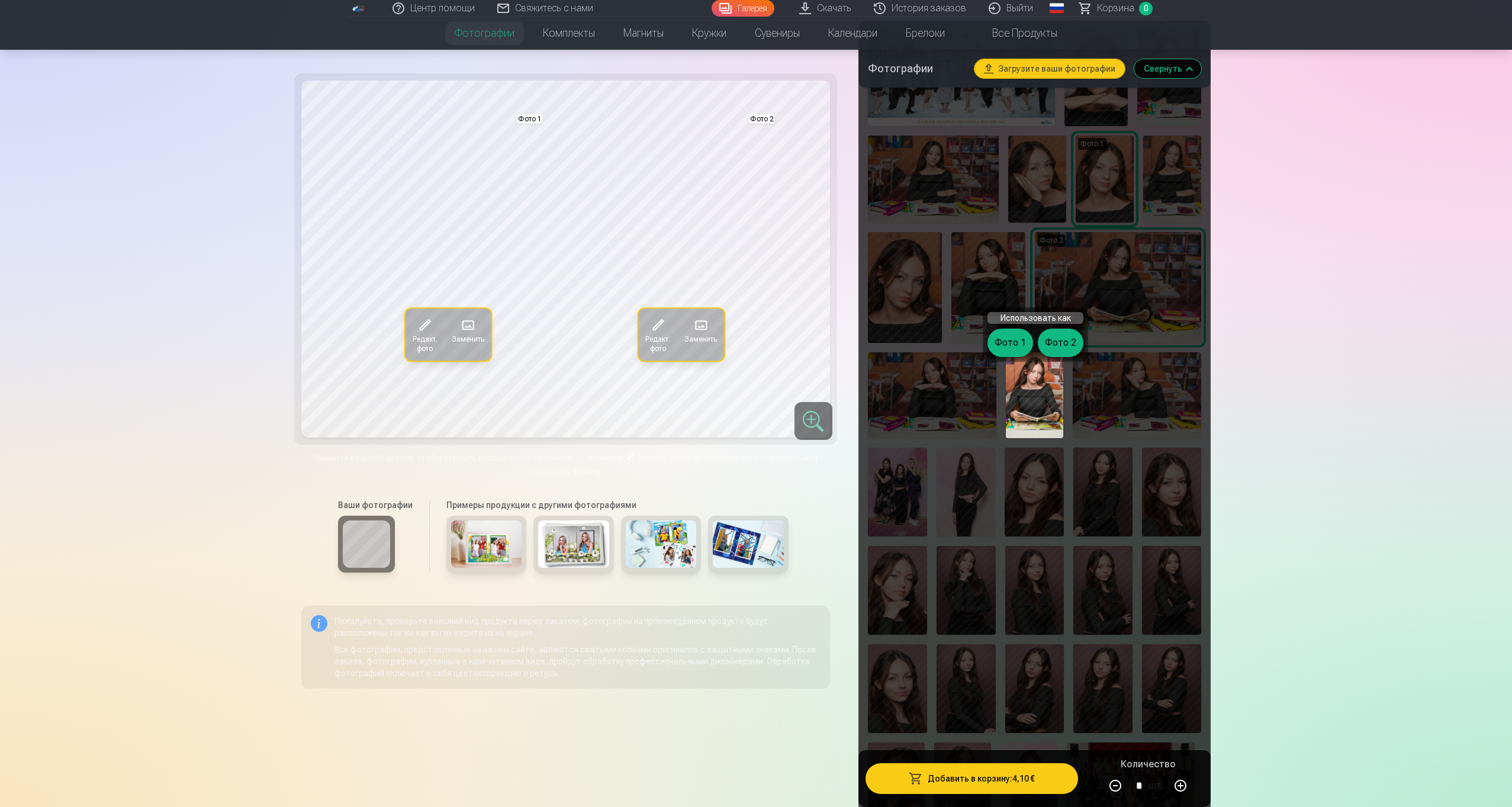
click at [1026, 382] on img at bounding box center [1035, 395] width 58 height 86
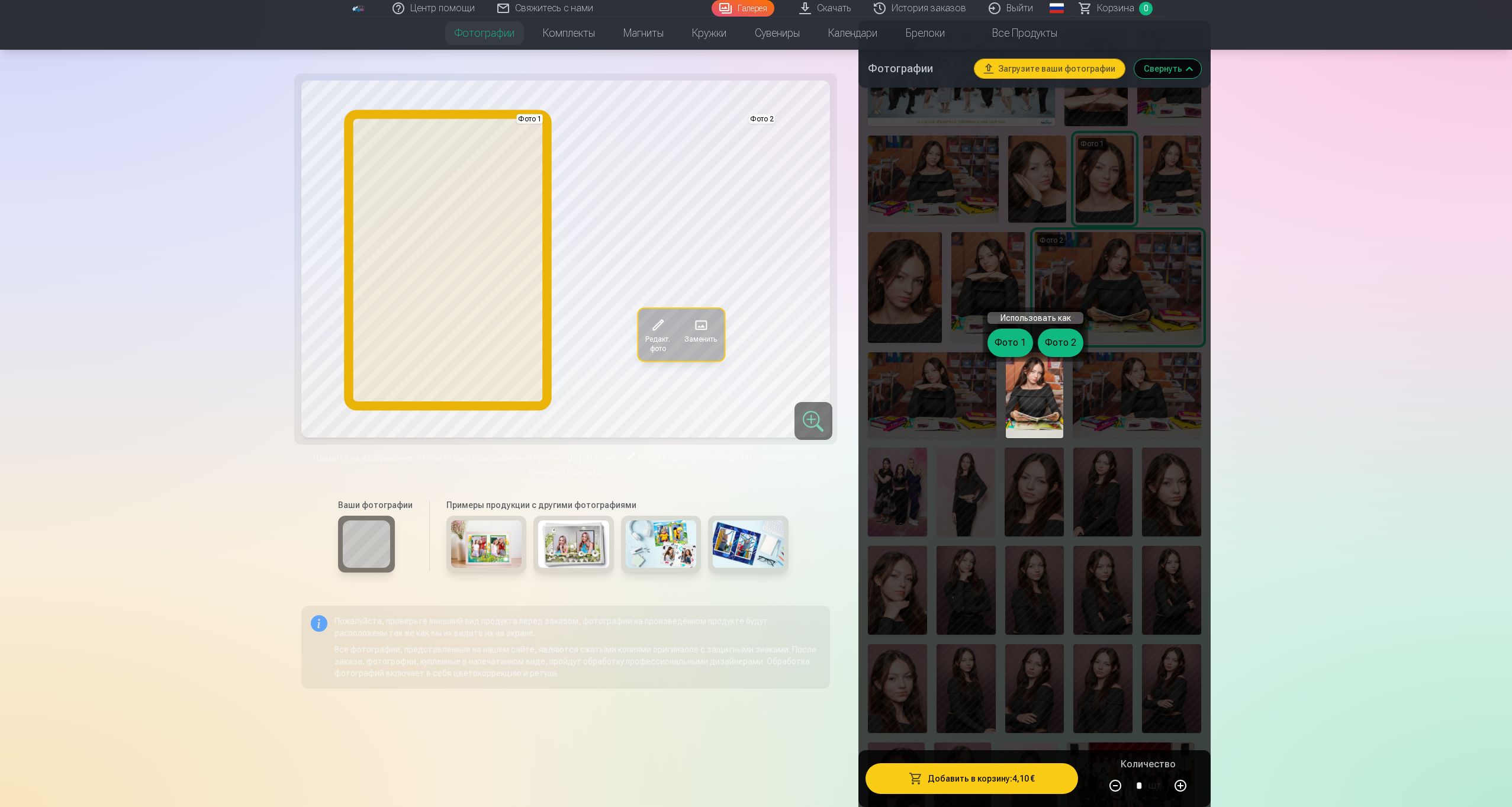
click at [1010, 336] on button "Фото 1" at bounding box center [1010, 343] width 46 height 28
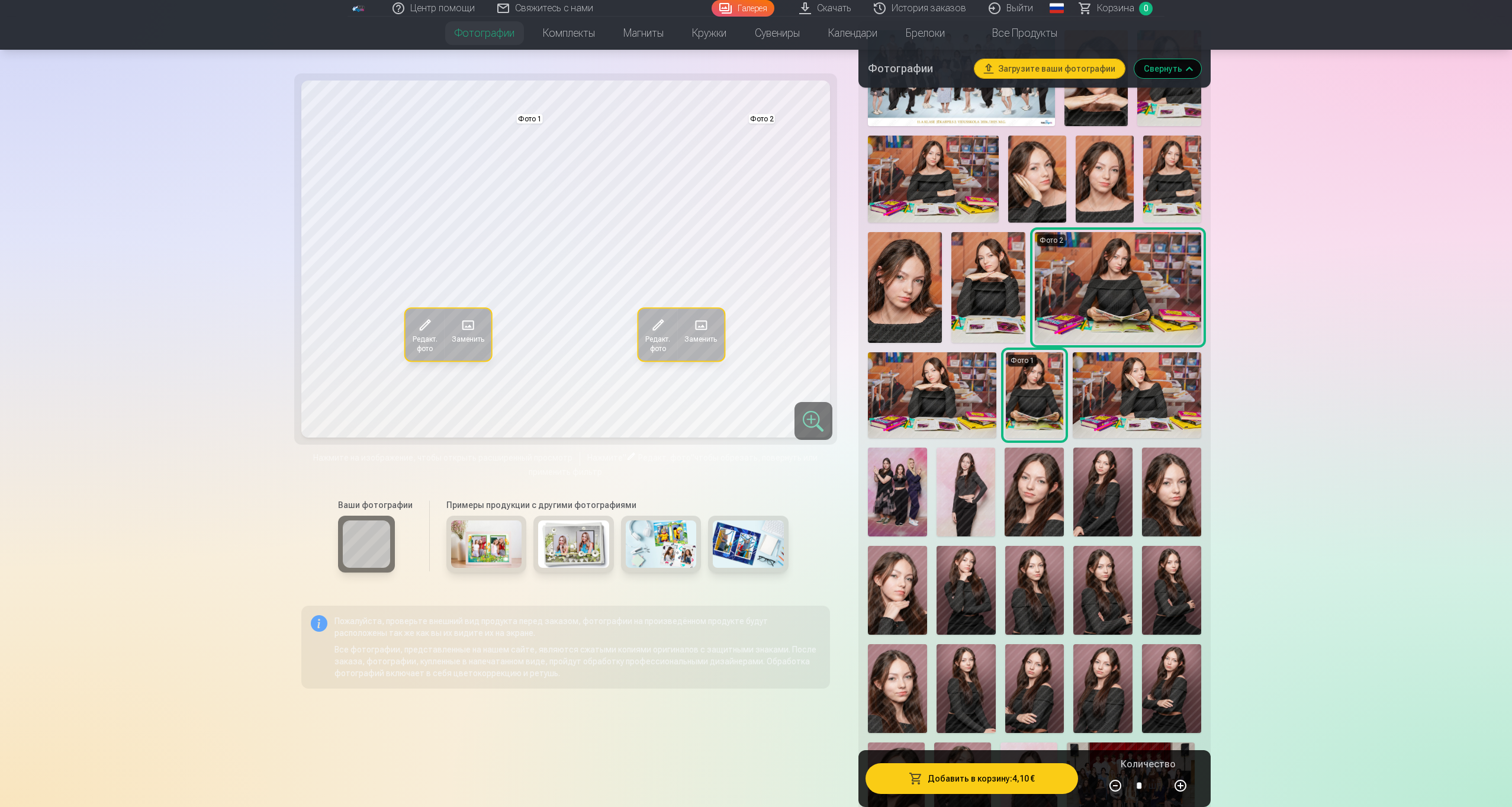
click at [1140, 388] on img at bounding box center [1137, 395] width 128 height 86
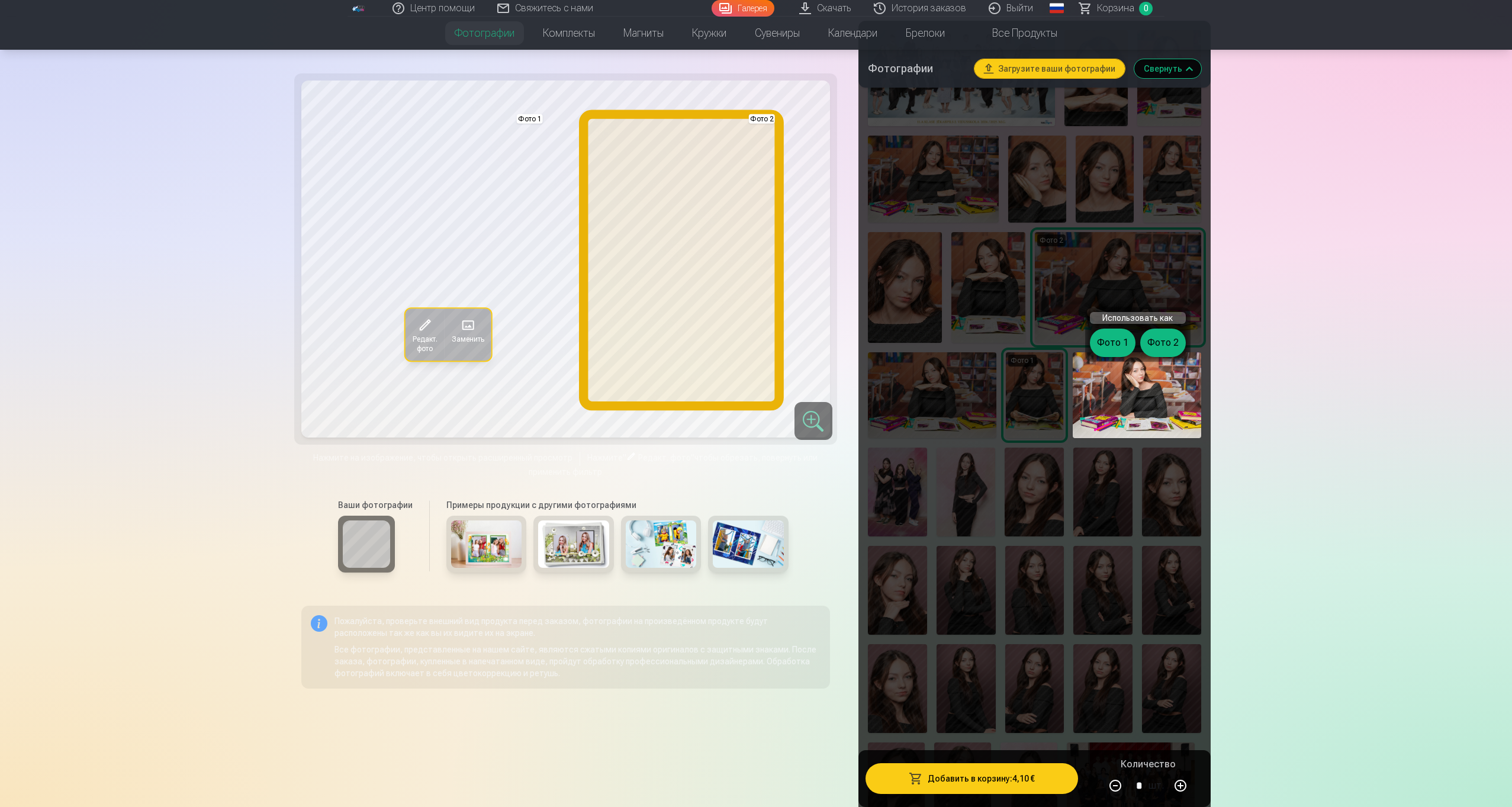
click at [1167, 346] on button "Фото 2" at bounding box center [1162, 343] width 46 height 28
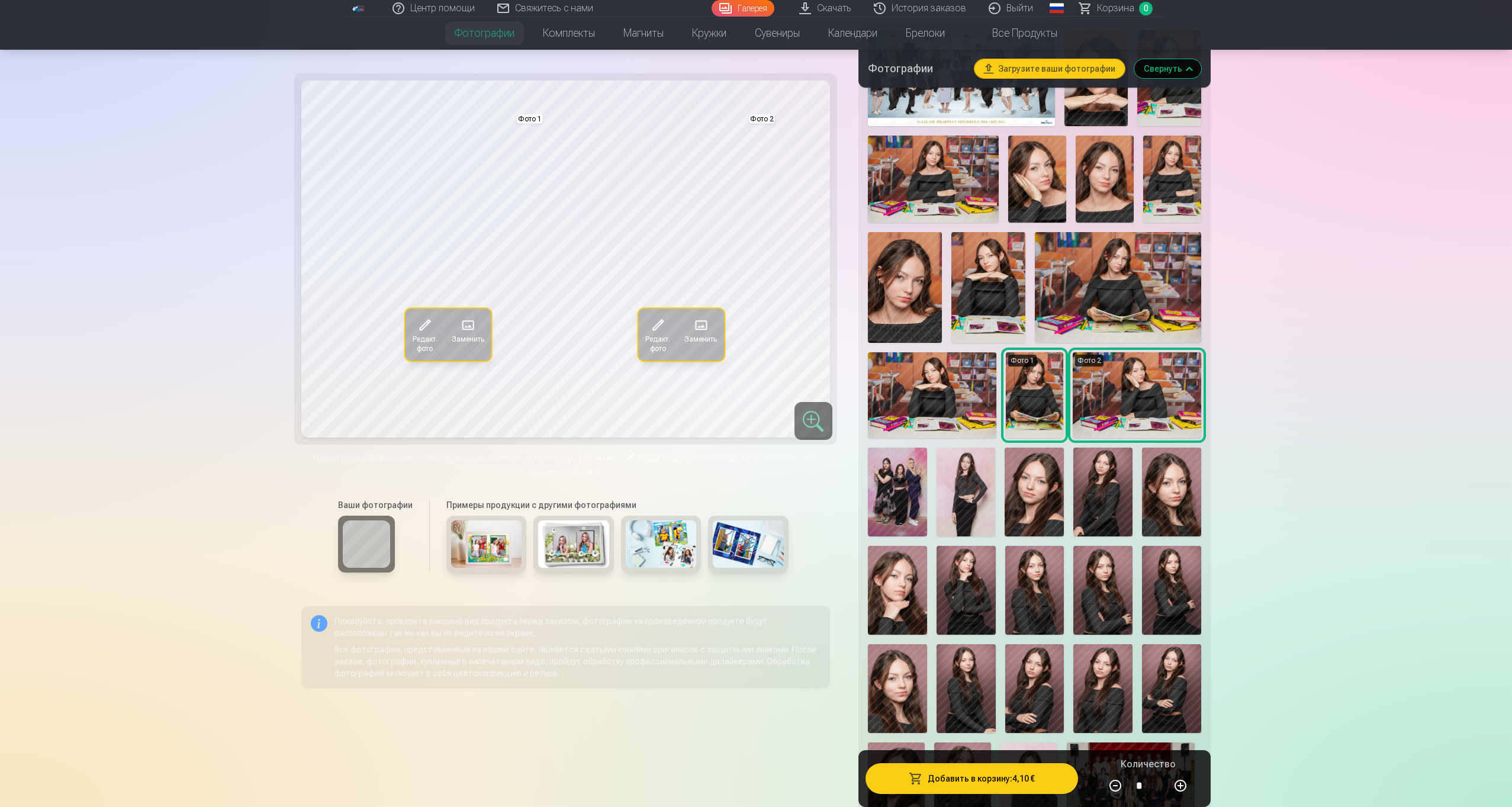
click at [1147, 383] on img at bounding box center [1137, 395] width 128 height 86
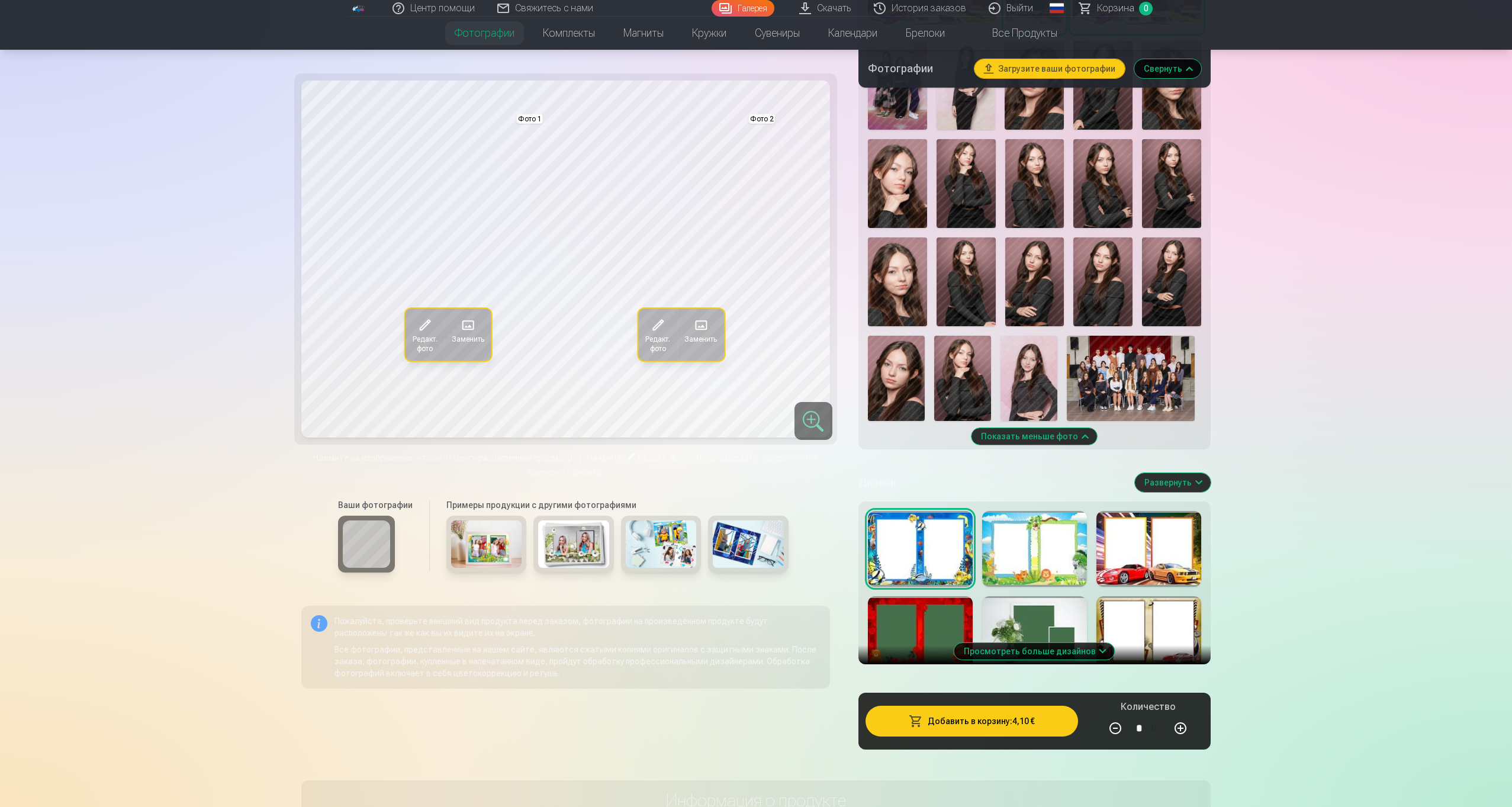
scroll to position [695, 0]
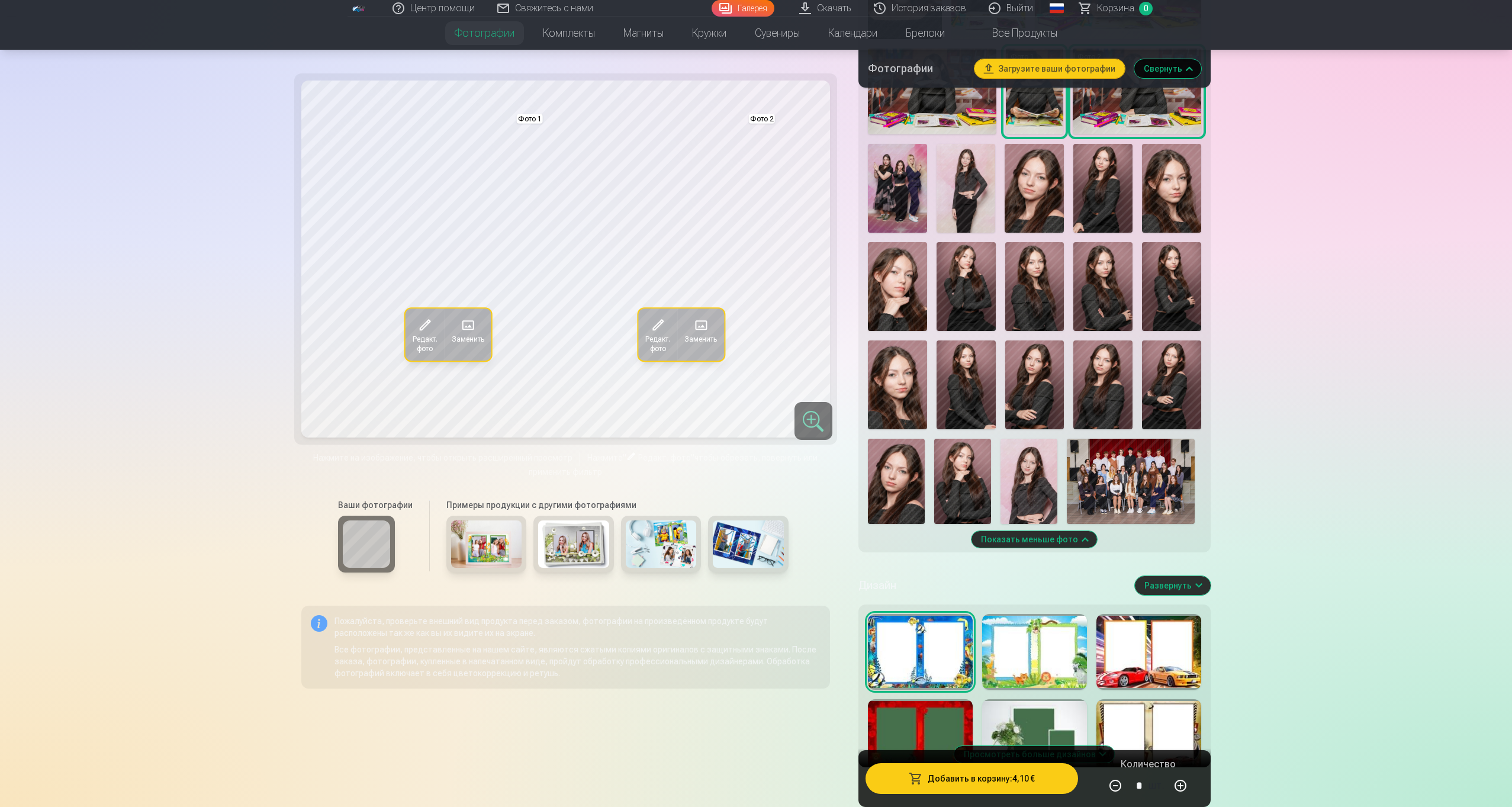
click at [1187, 212] on img at bounding box center [1171, 189] width 60 height 89
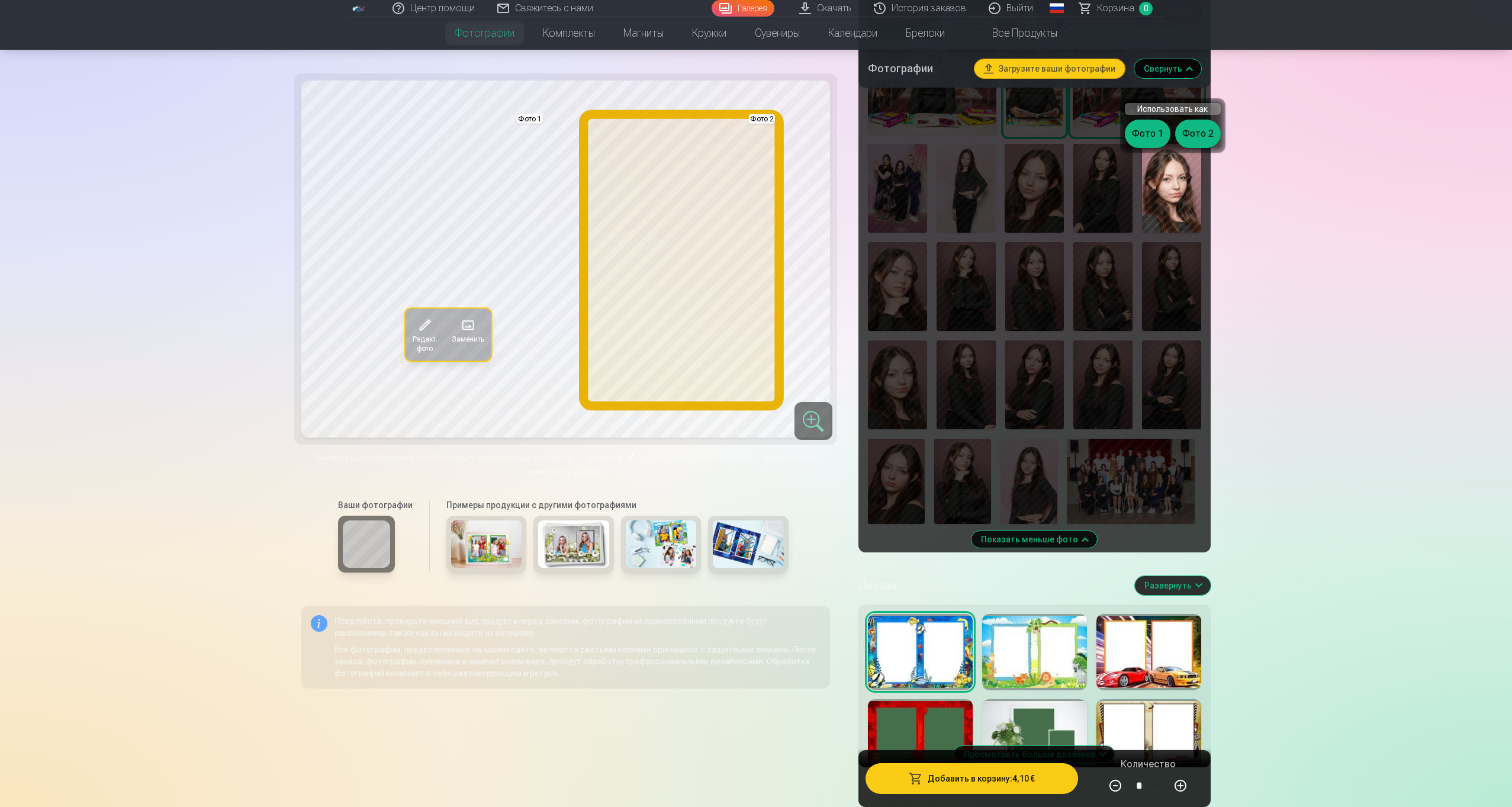
click at [1198, 135] on button "Фото 2" at bounding box center [1198, 133] width 46 height 28
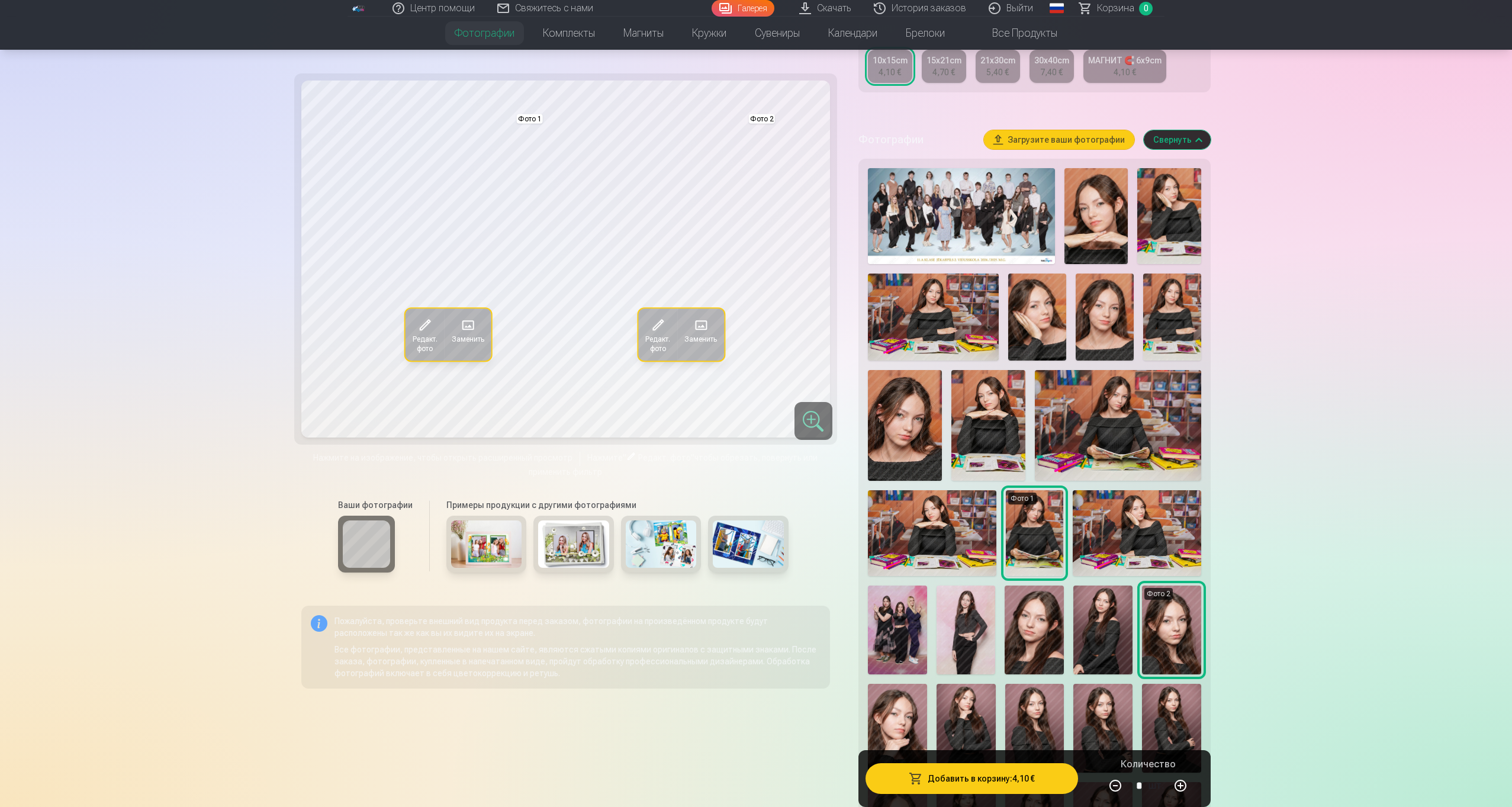
scroll to position [201, 0]
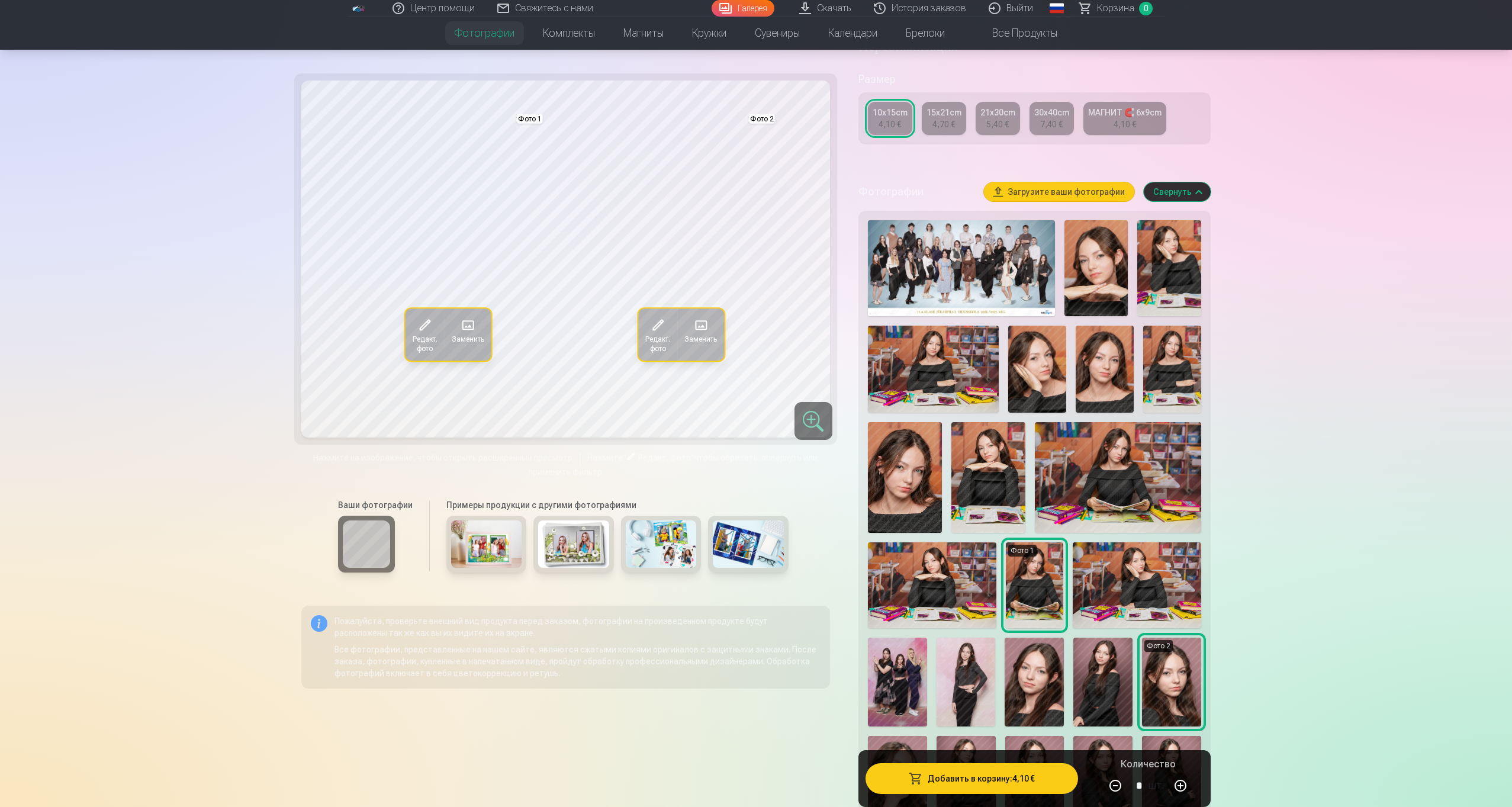
click at [1100, 300] on img at bounding box center [1096, 268] width 64 height 96
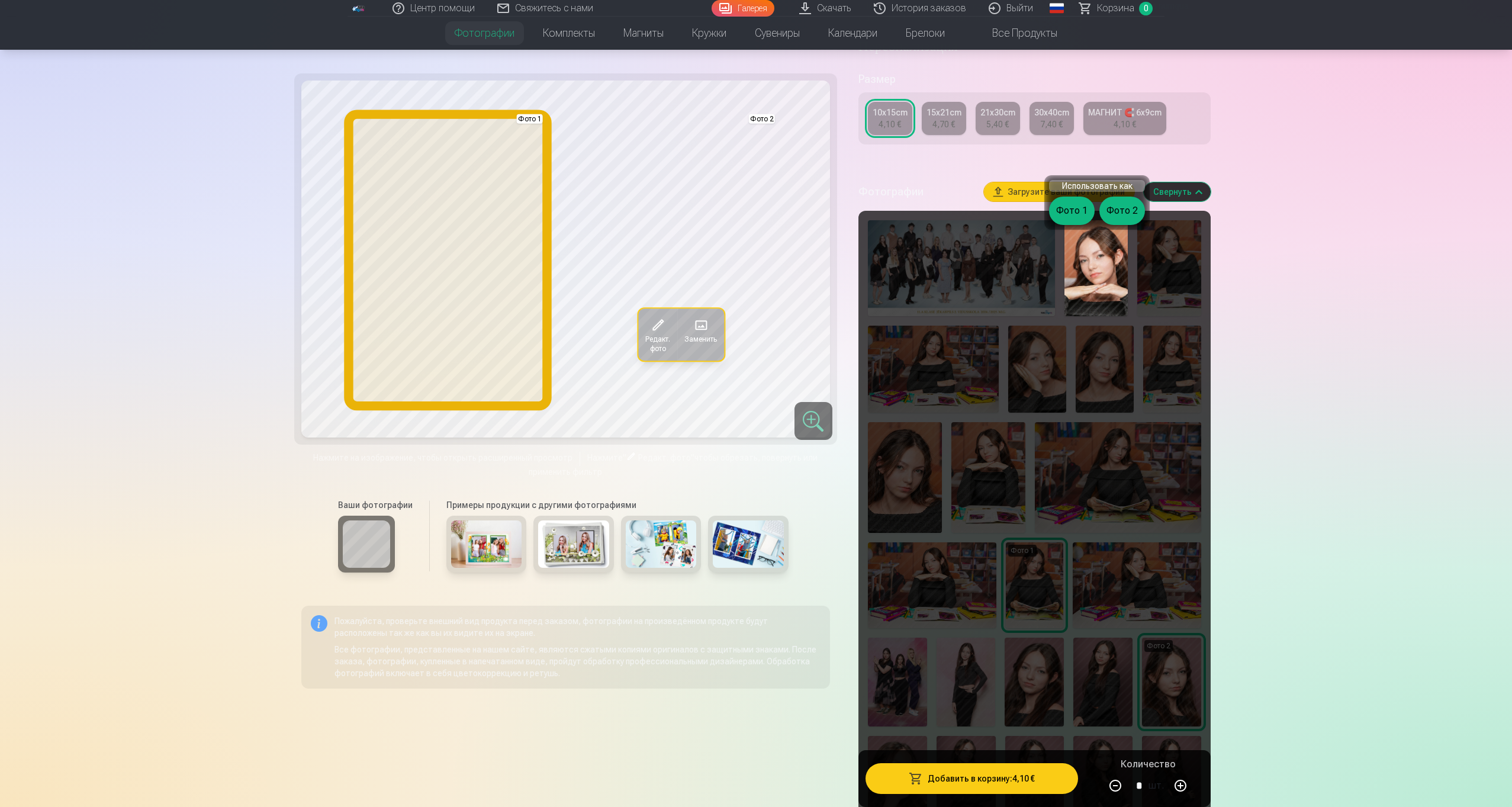
click at [1079, 216] on button "Фото 1" at bounding box center [1072, 211] width 46 height 28
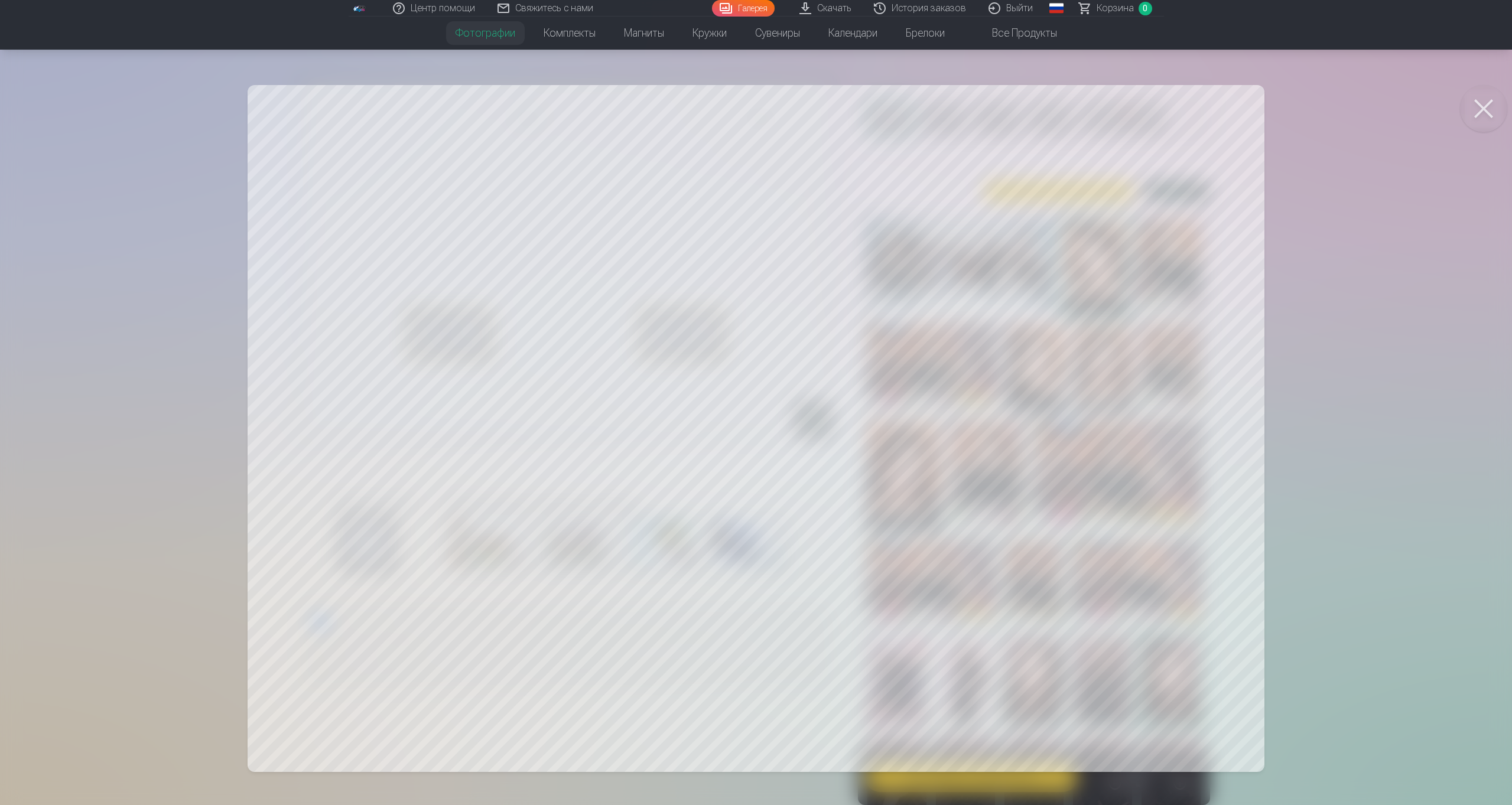
click at [1353, 228] on div at bounding box center [756, 402] width 1512 height 805
